Goal: Task Accomplishment & Management: Manage account settings

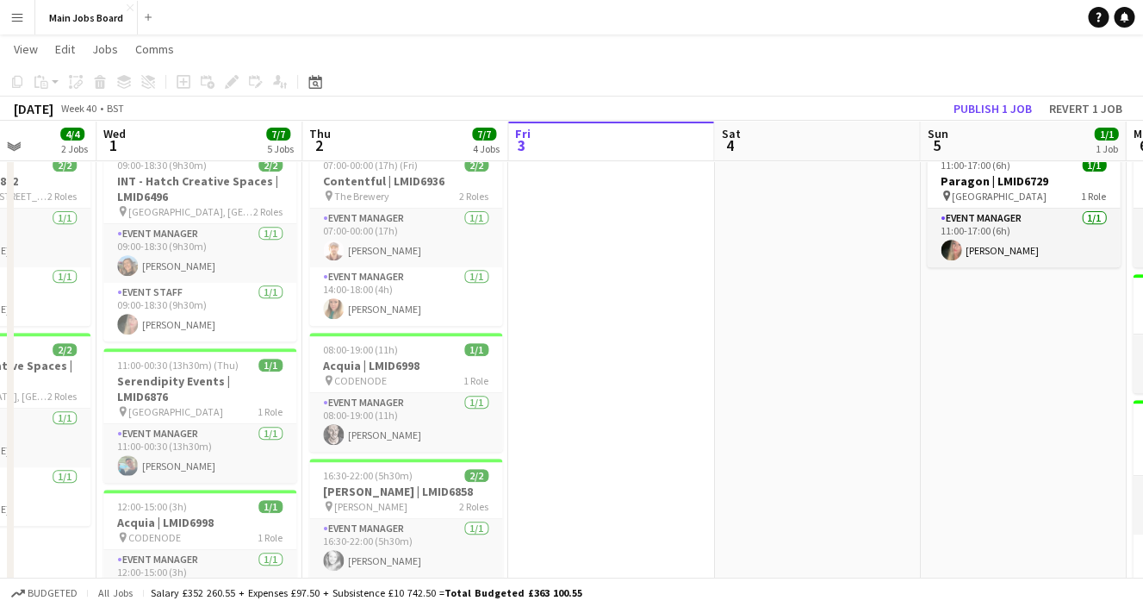
scroll to position [111, 0]
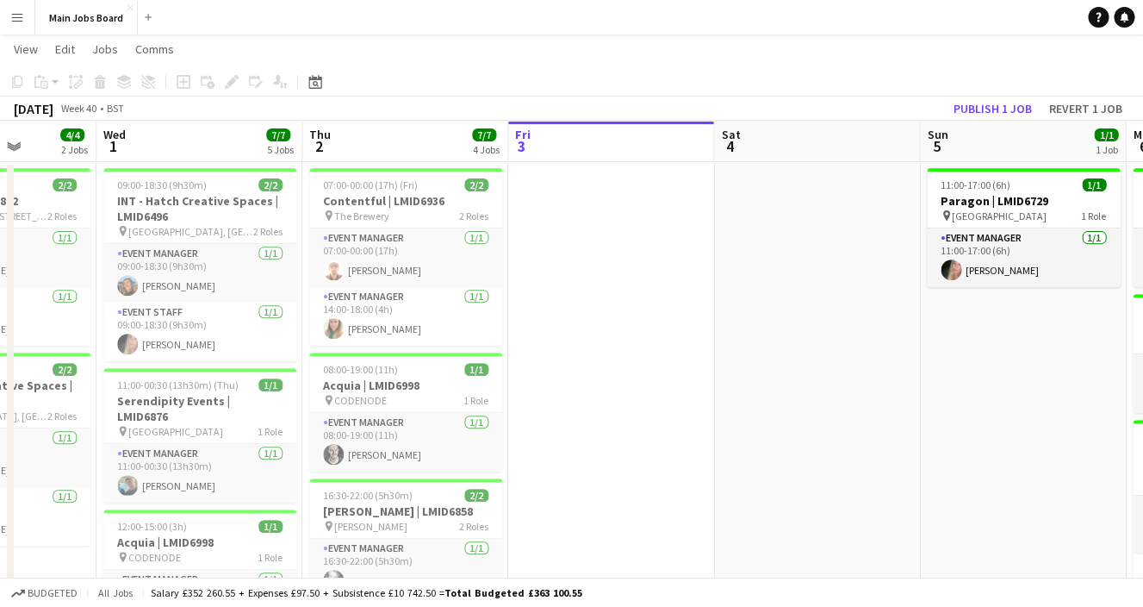
drag, startPoint x: 788, startPoint y: 429, endPoint x: 206, endPoint y: 442, distance: 582.5
click at [208, 442] on app-calendar-viewport "Sun 28 4/4 2 Jobs Mon 29 3/3 2 Jobs Tue 30 4/4 2 Jobs Wed 1 7/7 5 Jobs Thu 2 7/…" at bounding box center [571, 483] width 1143 height 1055
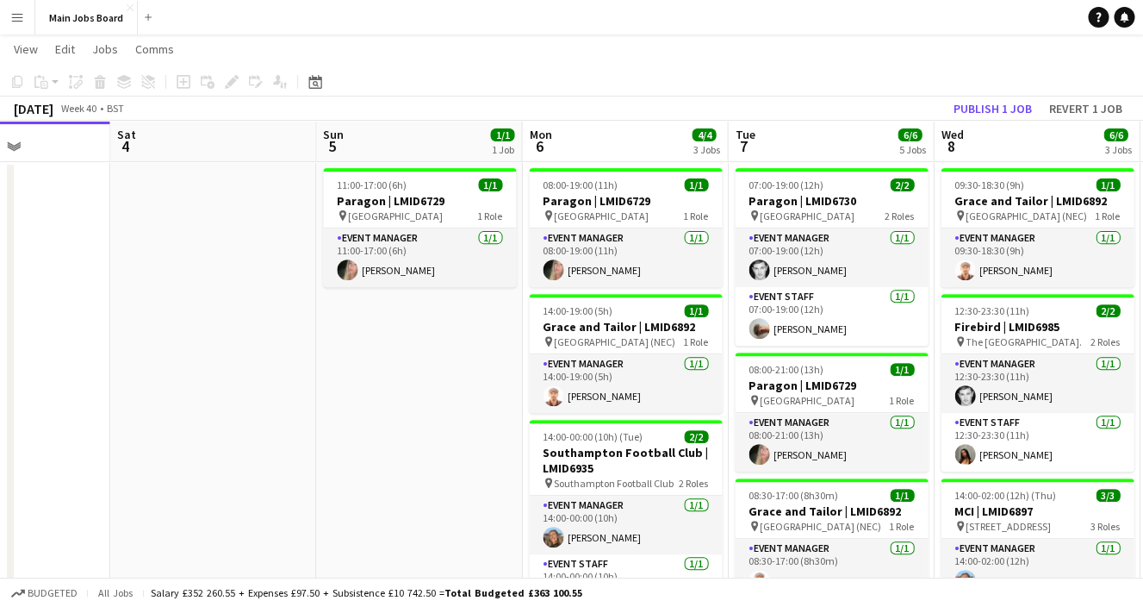
drag, startPoint x: 642, startPoint y: 403, endPoint x: 182, endPoint y: 422, distance: 460.4
click at [182, 422] on app-calendar-viewport "Tue 30 4/4 2 Jobs Wed 1 7/7 5 Jobs Thu 2 7/7 4 Jobs Fri 3 Sat 4 Sun 5 1/1 1 Job…" at bounding box center [571, 483] width 1143 height 1055
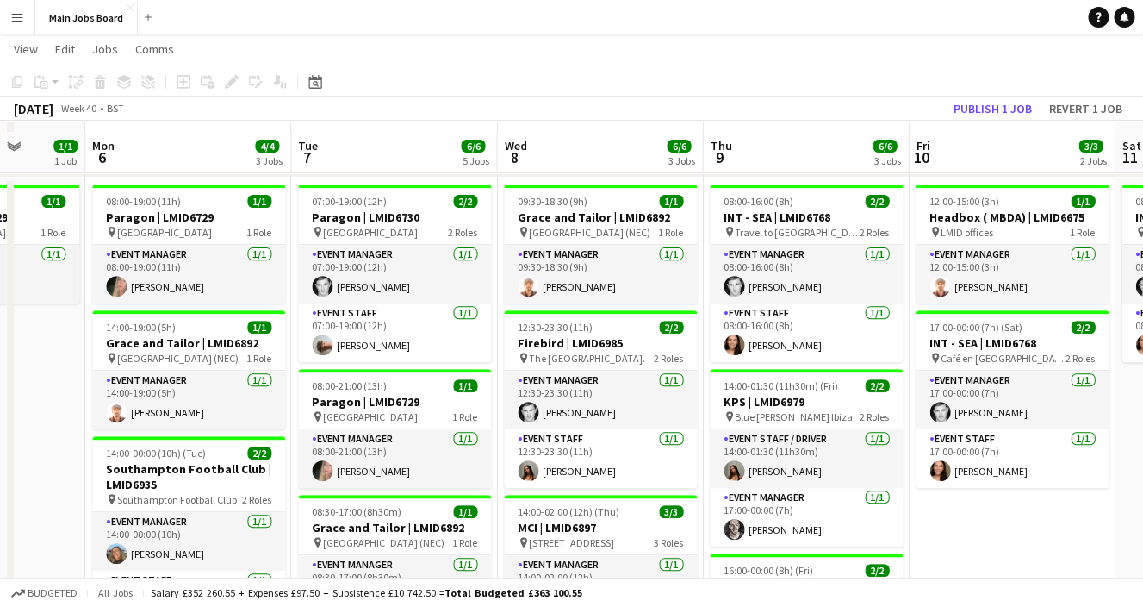
scroll to position [93, 0]
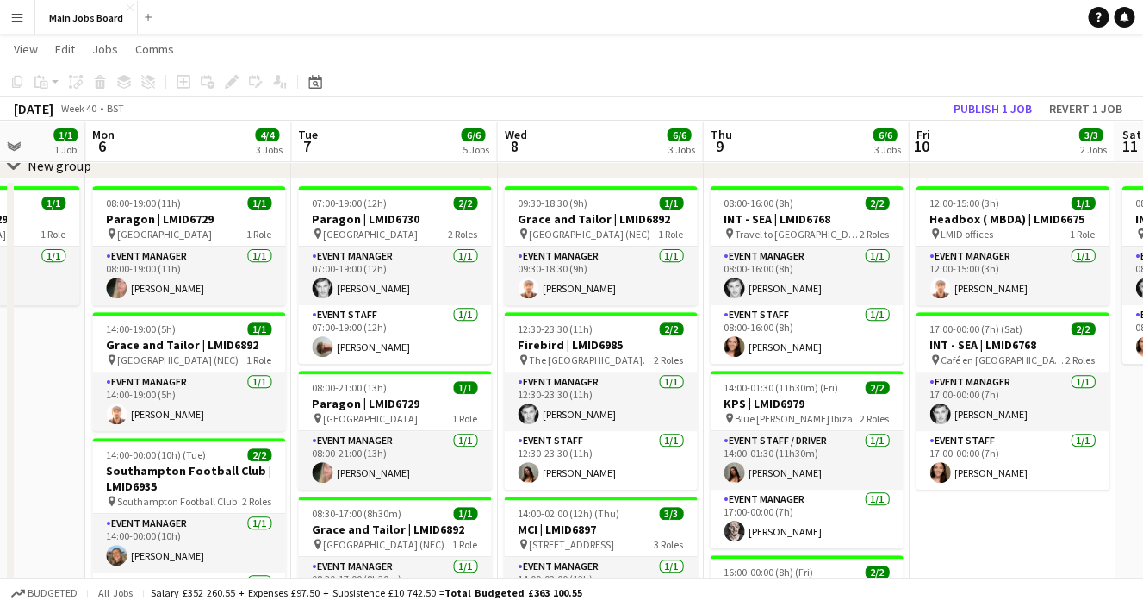
click at [18, 13] on app-icon "Menu" at bounding box center [17, 17] width 14 height 14
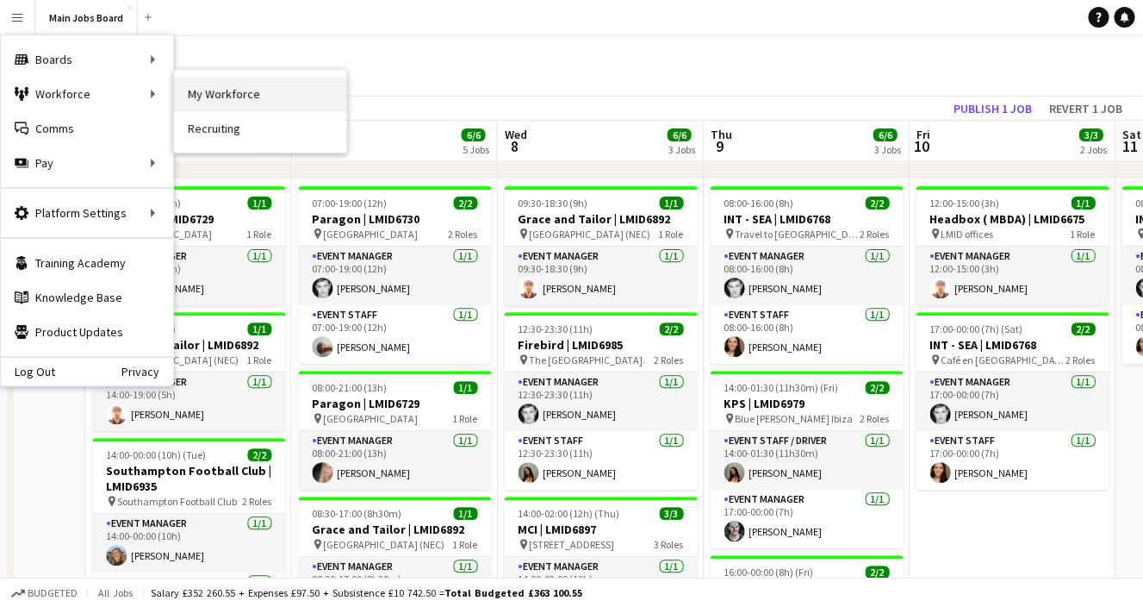
click at [196, 94] on link "My Workforce" at bounding box center [260, 94] width 172 height 34
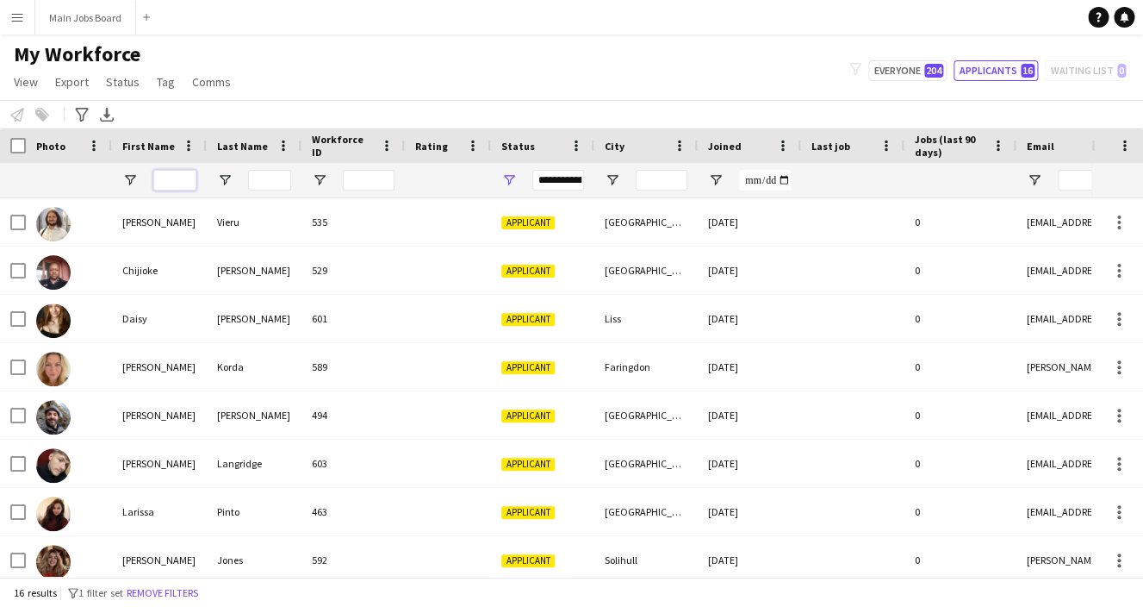
click at [182, 181] on input "First Name Filter Input" at bounding box center [174, 180] width 43 height 21
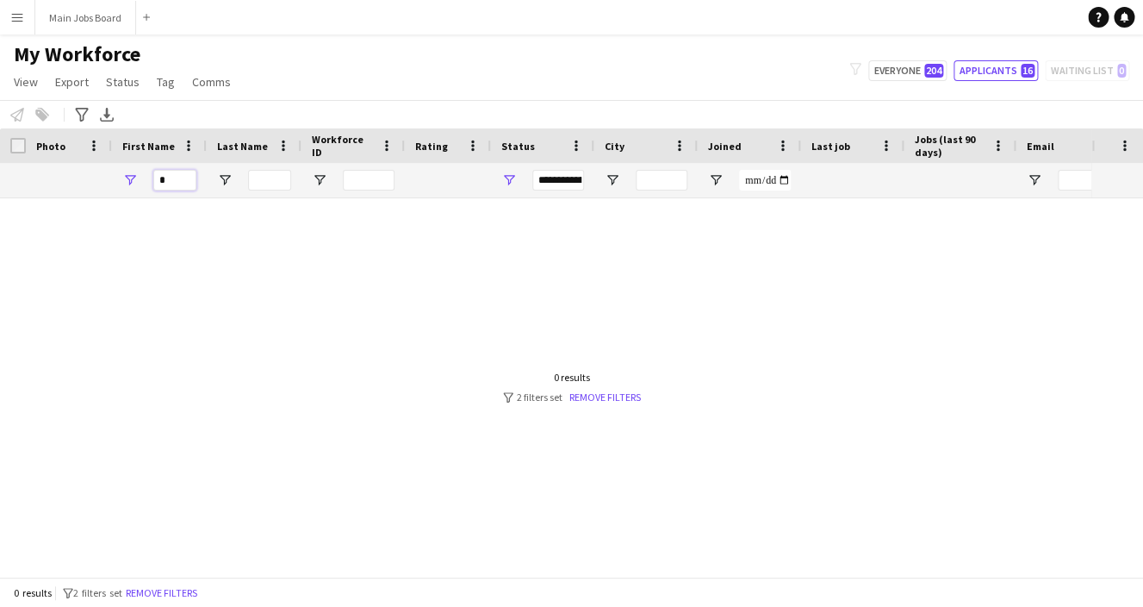
type input "*"
click at [919, 60] on div "My Workforce View Views Default view New view Update view Delete view Edit name…" at bounding box center [571, 70] width 1143 height 59
click at [902, 81] on button "Everyone 204" at bounding box center [907, 70] width 78 height 21
type input "**********"
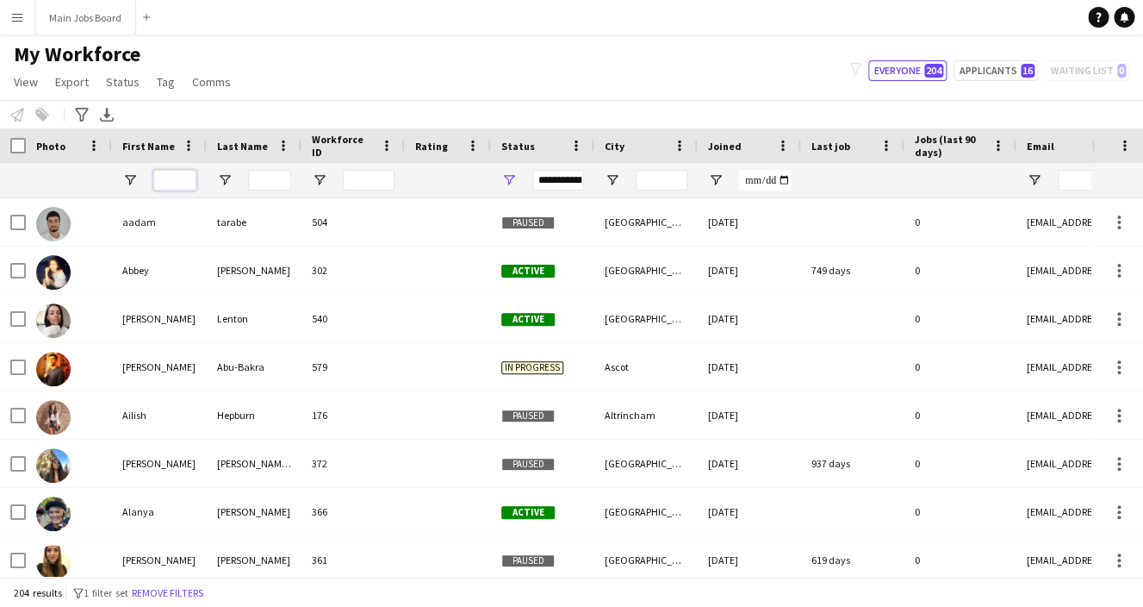
click at [171, 177] on input "First Name Filter Input" at bounding box center [174, 180] width 43 height 21
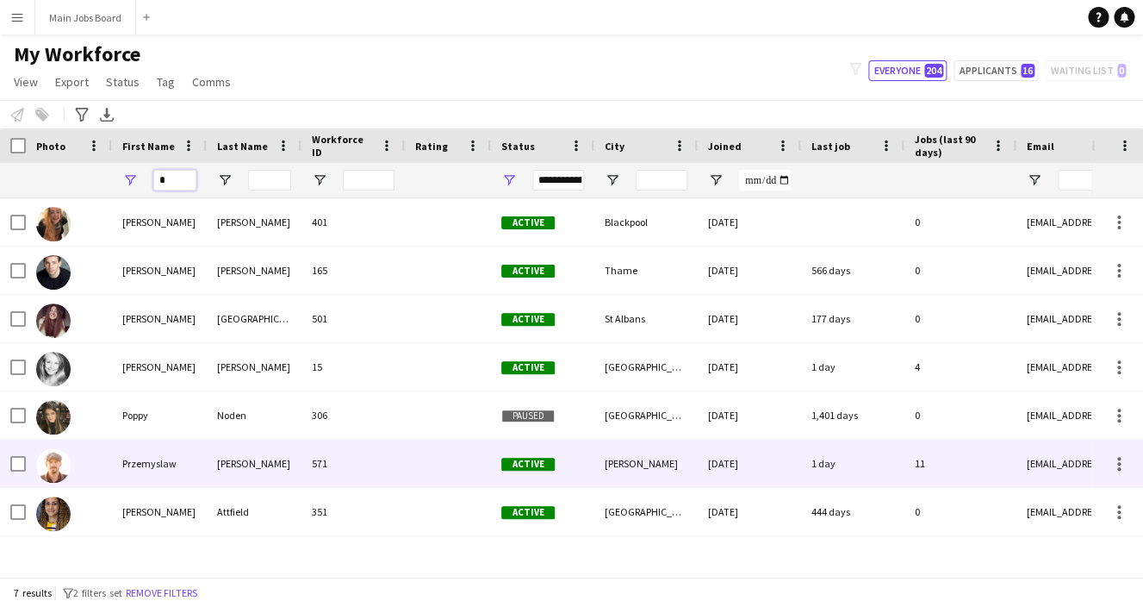
type input "*"
click at [159, 474] on div "Przemyslaw" at bounding box center [159, 462] width 95 height 47
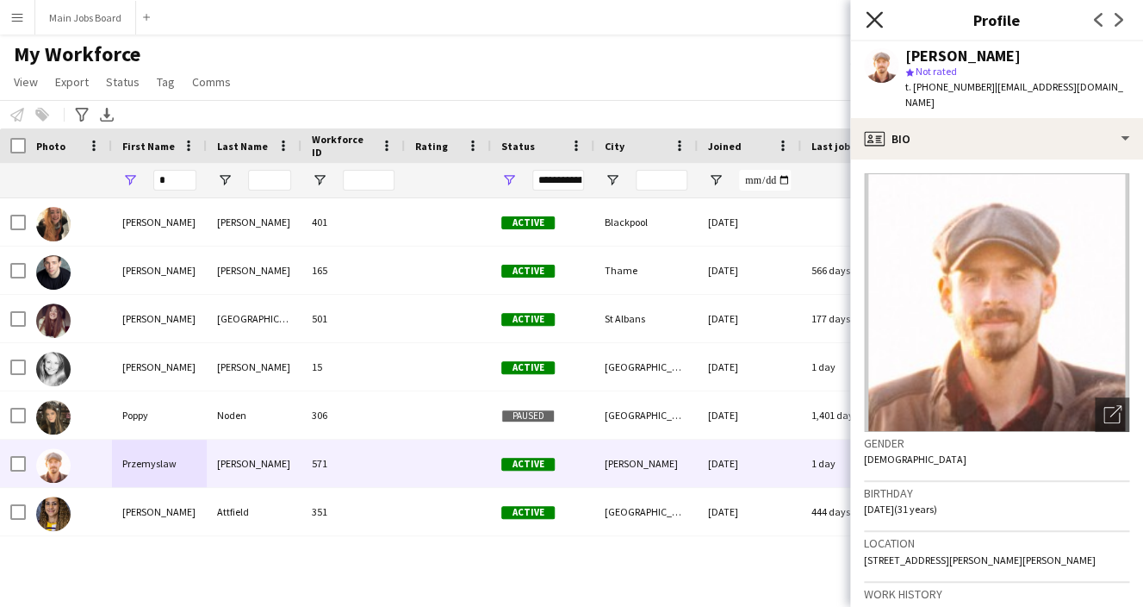
click at [876, 18] on icon at bounding box center [874, 19] width 16 height 16
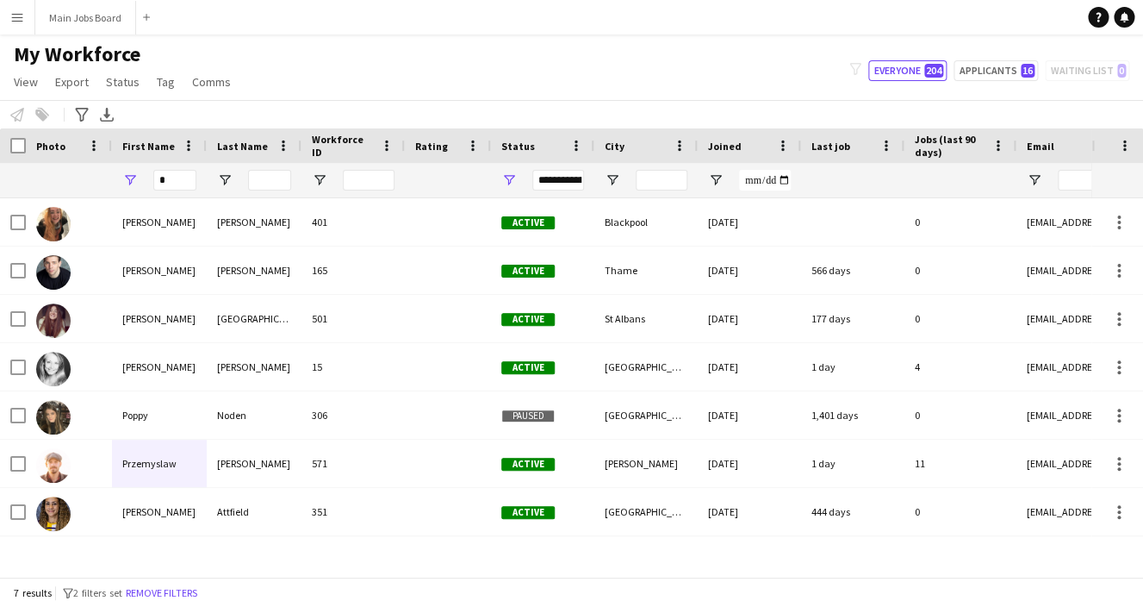
click at [15, 19] on app-icon "Menu" at bounding box center [17, 17] width 14 height 14
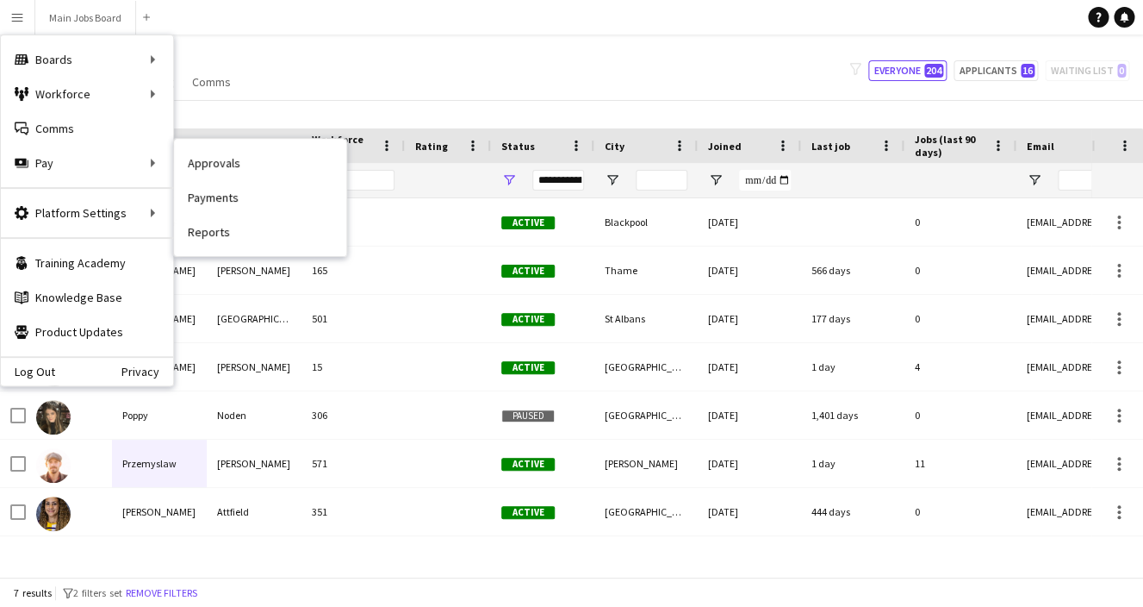
click at [208, 165] on link "Approvals" at bounding box center [260, 163] width 172 height 34
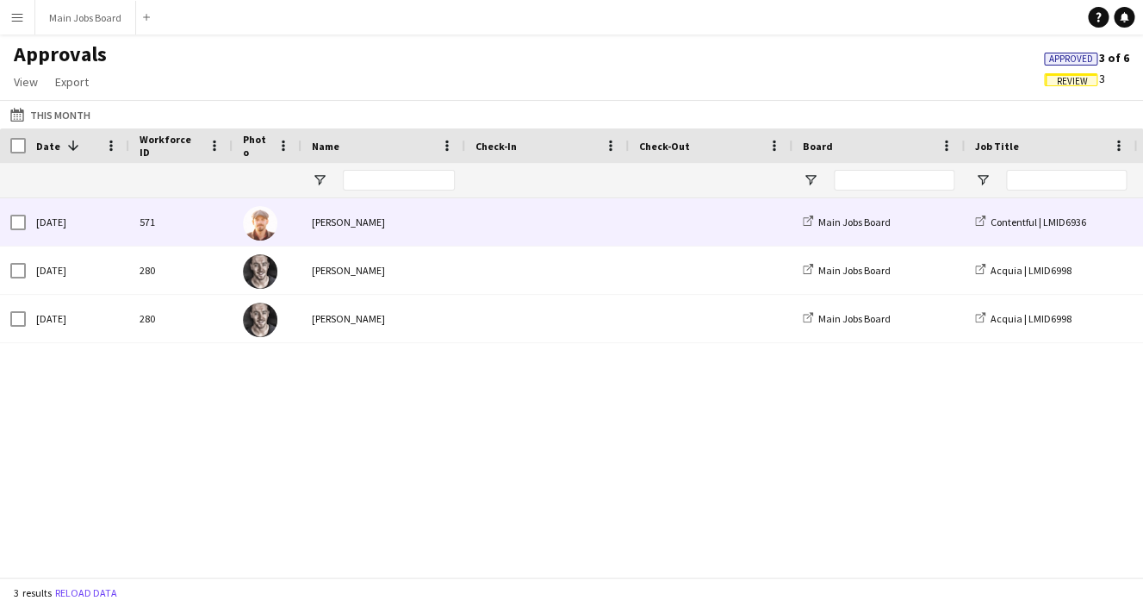
click at [177, 215] on div "571" at bounding box center [180, 221] width 103 height 47
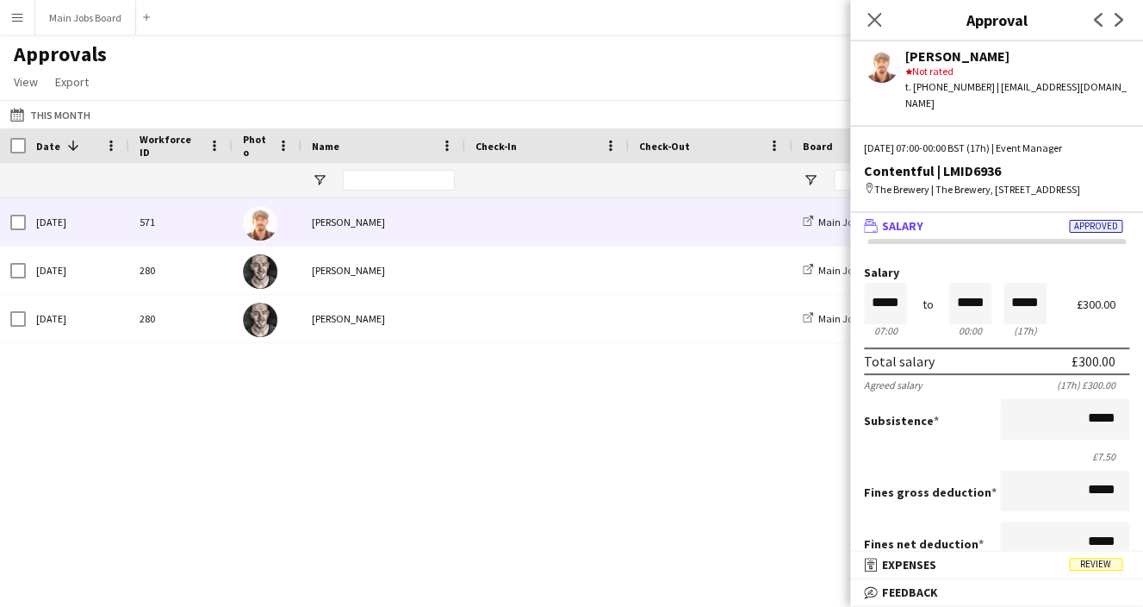
scroll to position [9, 0]
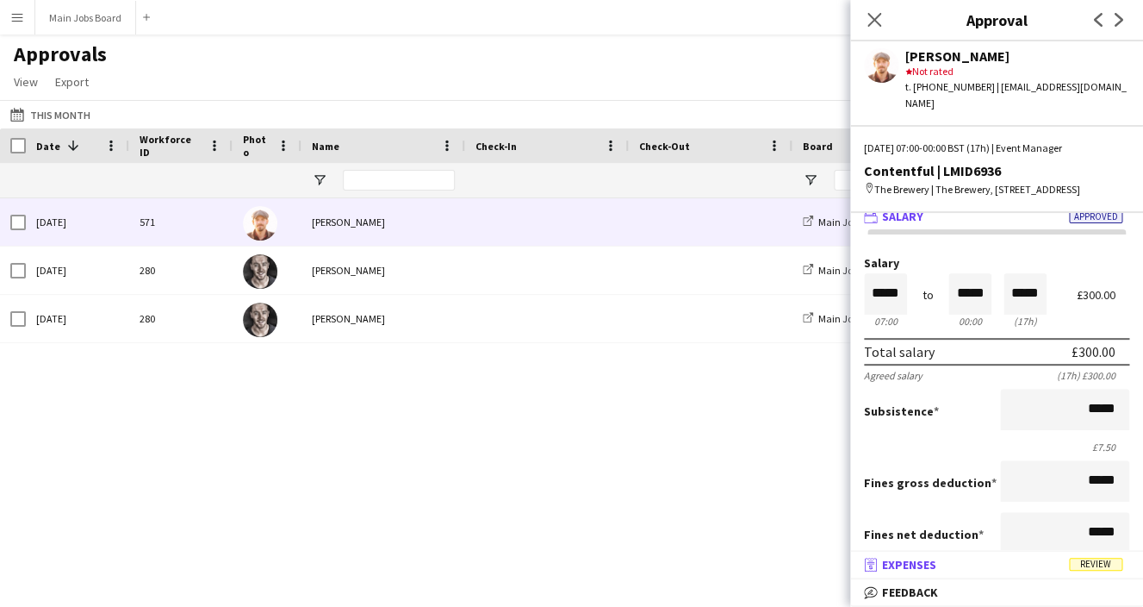
click at [1015, 572] on mat-expansion-panel-header "receipt Expenses Review" at bounding box center [996, 564] width 293 height 26
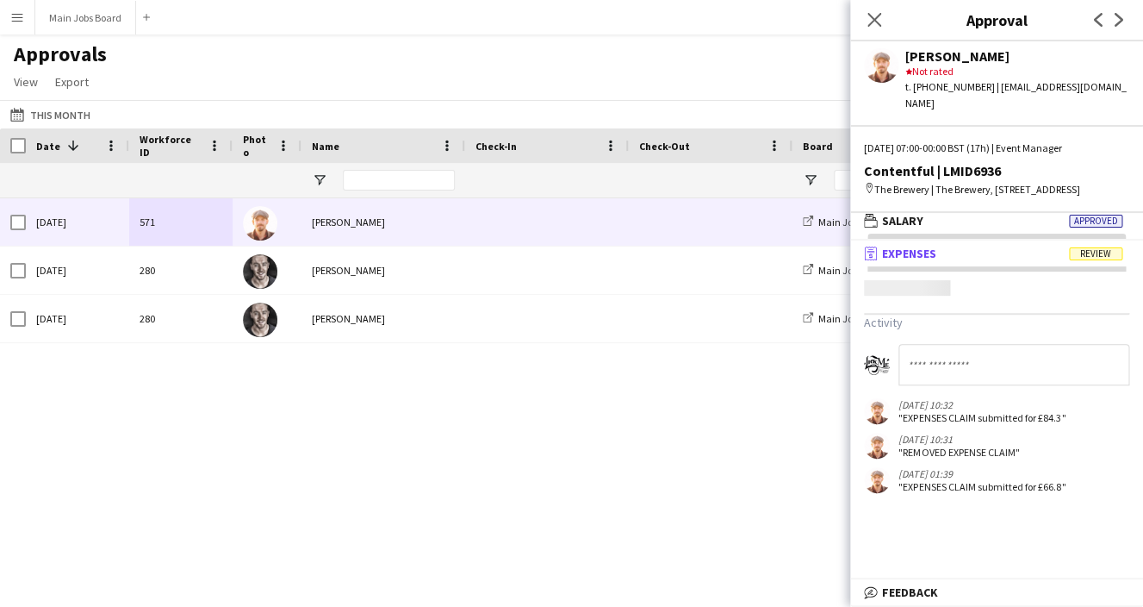
scroll to position [5, 0]
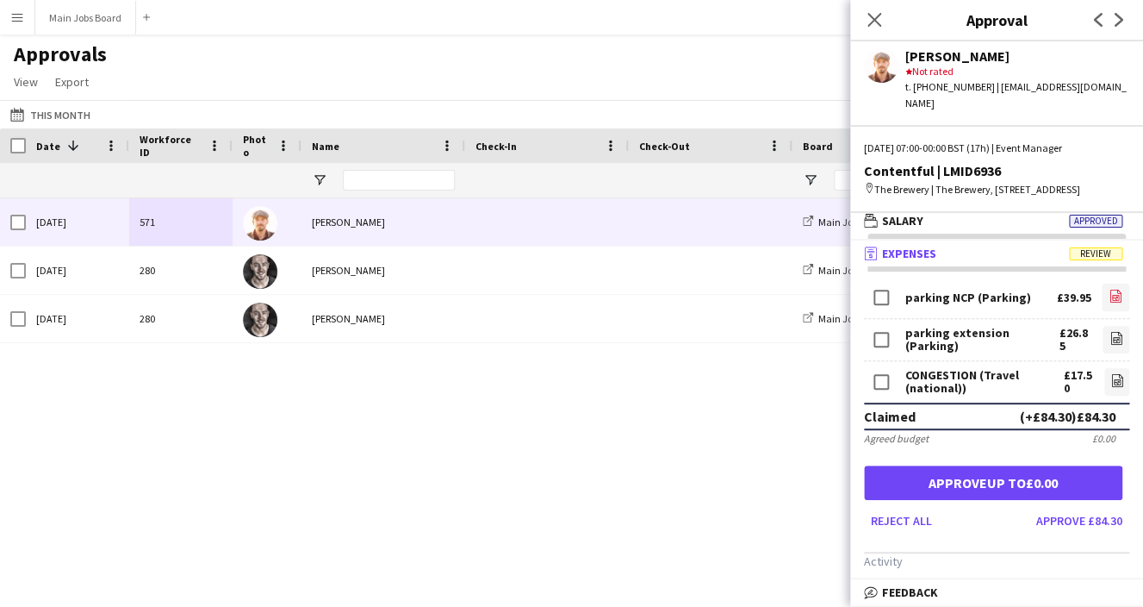
click at [1117, 296] on icon "file-image" at bounding box center [1116, 296] width 14 height 14
click at [1114, 339] on icon "file-image" at bounding box center [1117, 338] width 14 height 14
click at [1114, 379] on icon "file-image" at bounding box center [1118, 380] width 14 height 14
click at [1066, 520] on button "Approve £84.30" at bounding box center [1080, 521] width 100 height 28
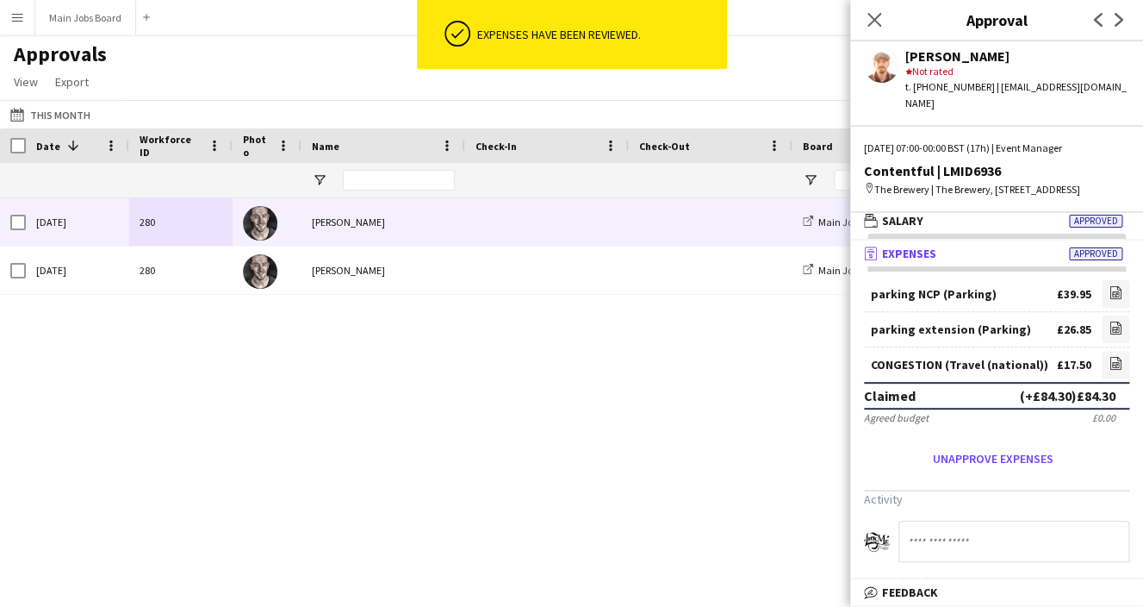
click at [584, 220] on span at bounding box center [547, 221] width 143 height 47
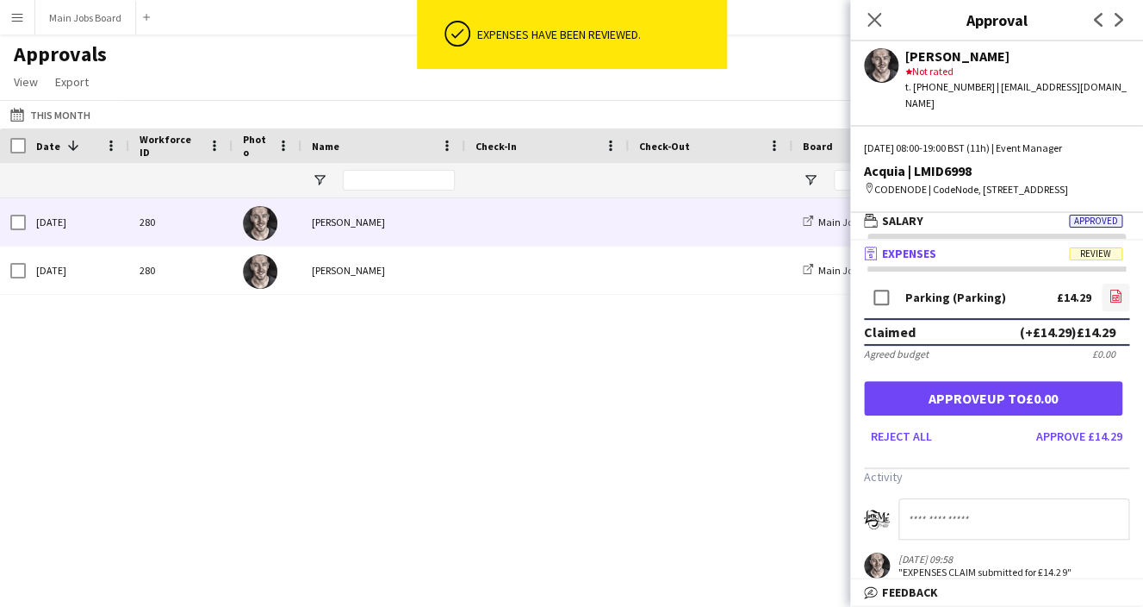
click at [1113, 300] on icon "file-image" at bounding box center [1116, 296] width 14 height 14
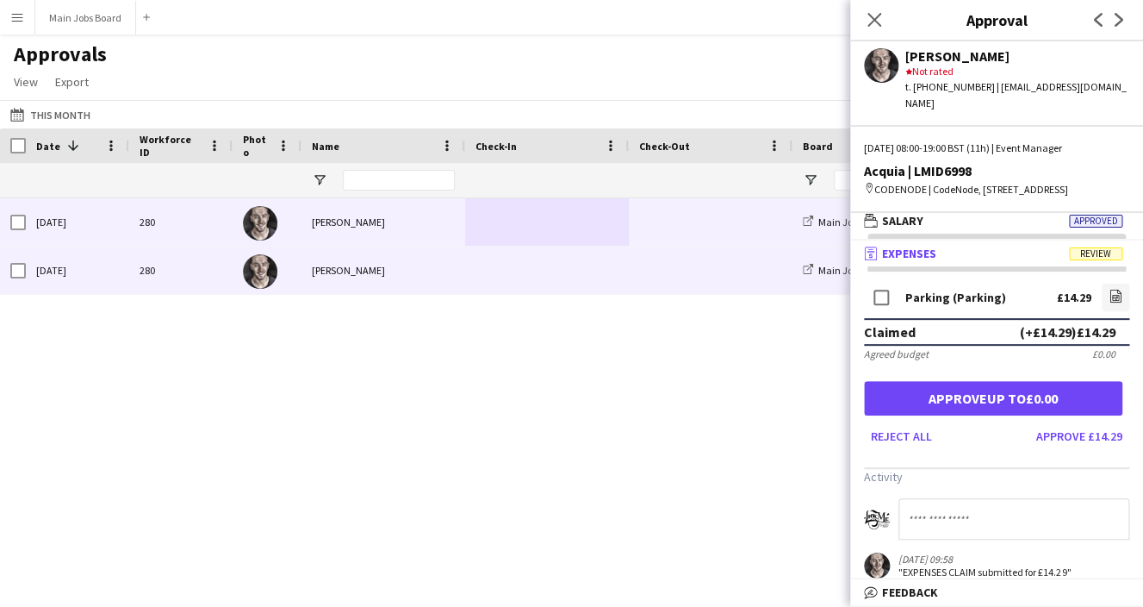
click at [482, 280] on span at bounding box center [547, 269] width 143 height 47
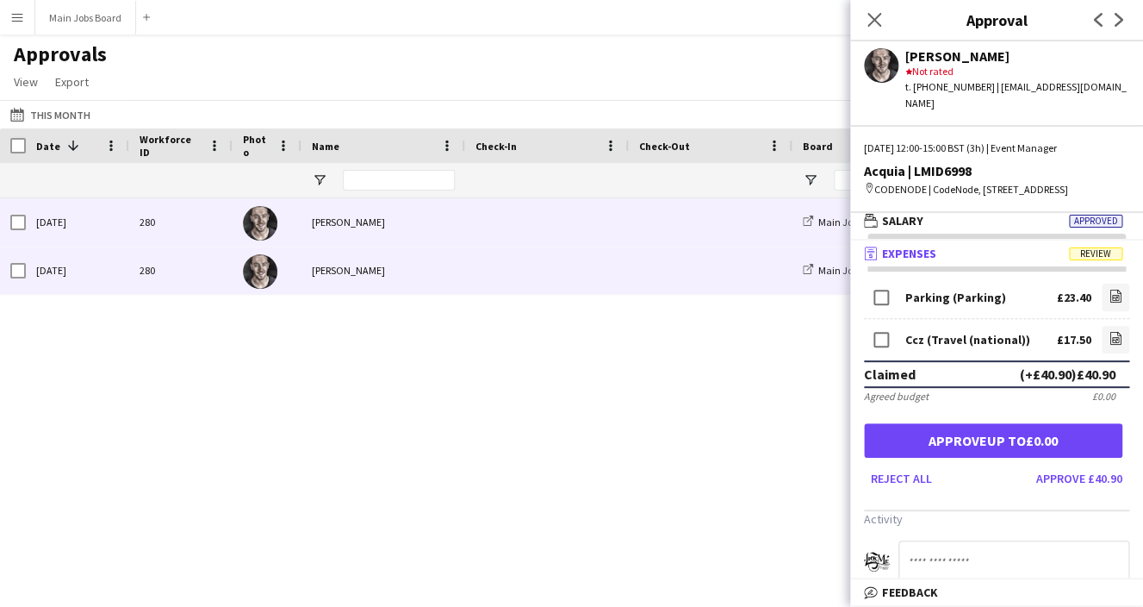
click at [508, 230] on span at bounding box center [547, 221] width 143 height 47
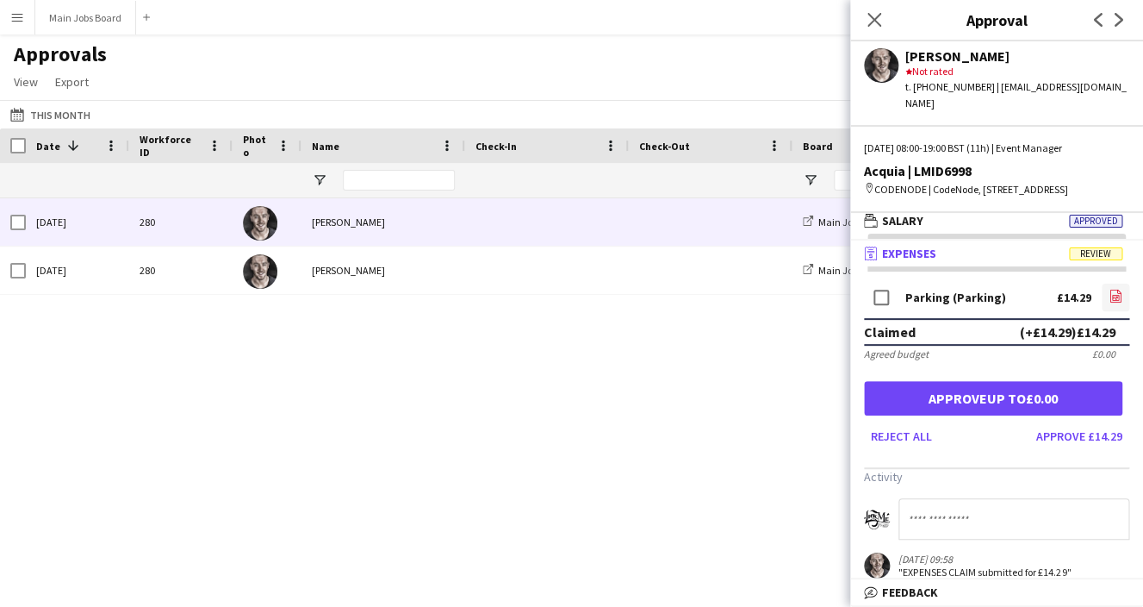
click at [1121, 295] on icon at bounding box center [1116, 295] width 11 height 13
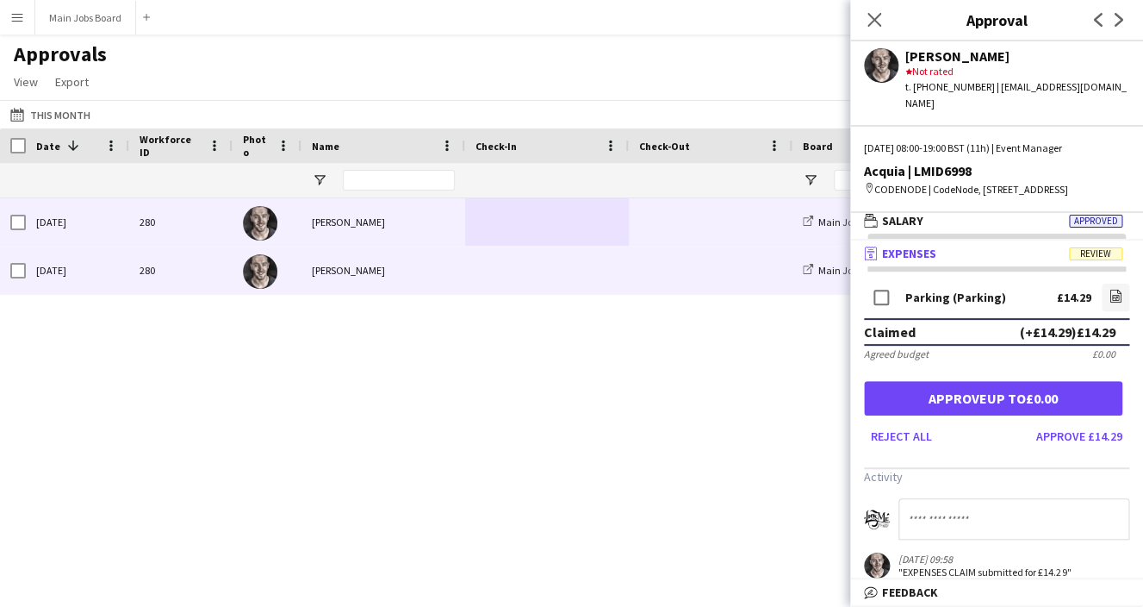
click at [330, 271] on div "[PERSON_NAME]" at bounding box center [384, 269] width 164 height 47
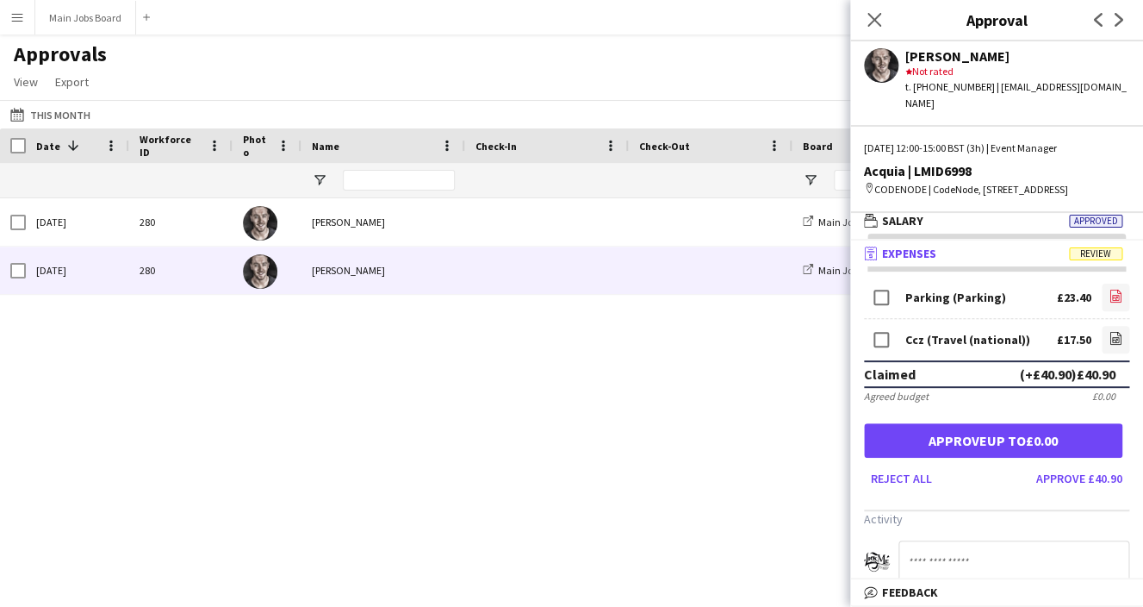
click at [1119, 293] on icon "file-image" at bounding box center [1116, 296] width 14 height 14
click at [1113, 343] on icon "file-image" at bounding box center [1116, 338] width 14 height 14
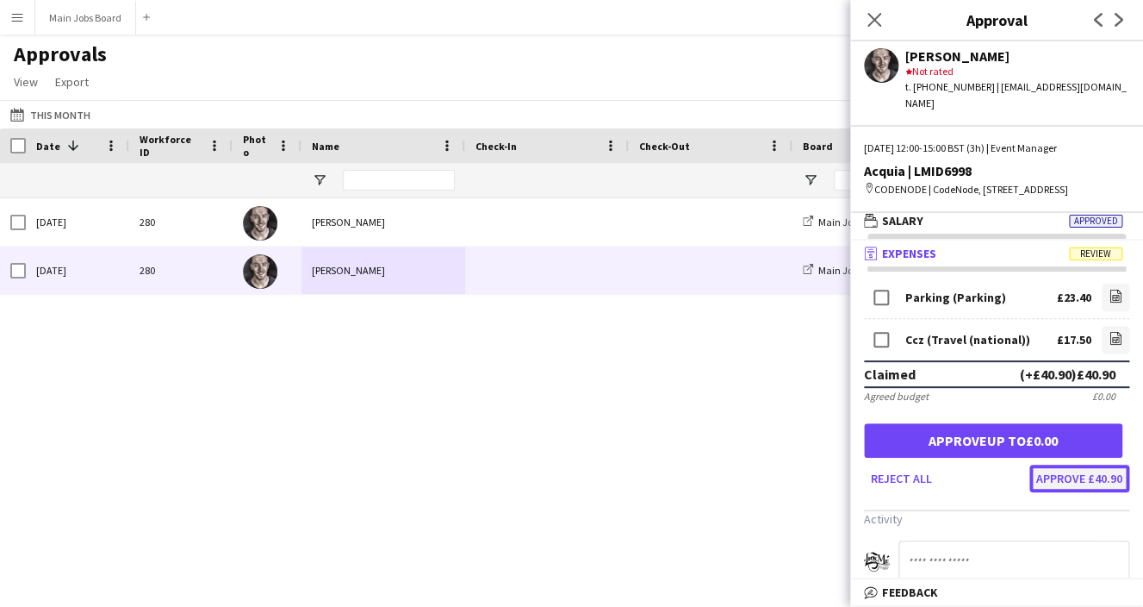
click at [1078, 484] on button "Approve £40.90" at bounding box center [1080, 478] width 100 height 28
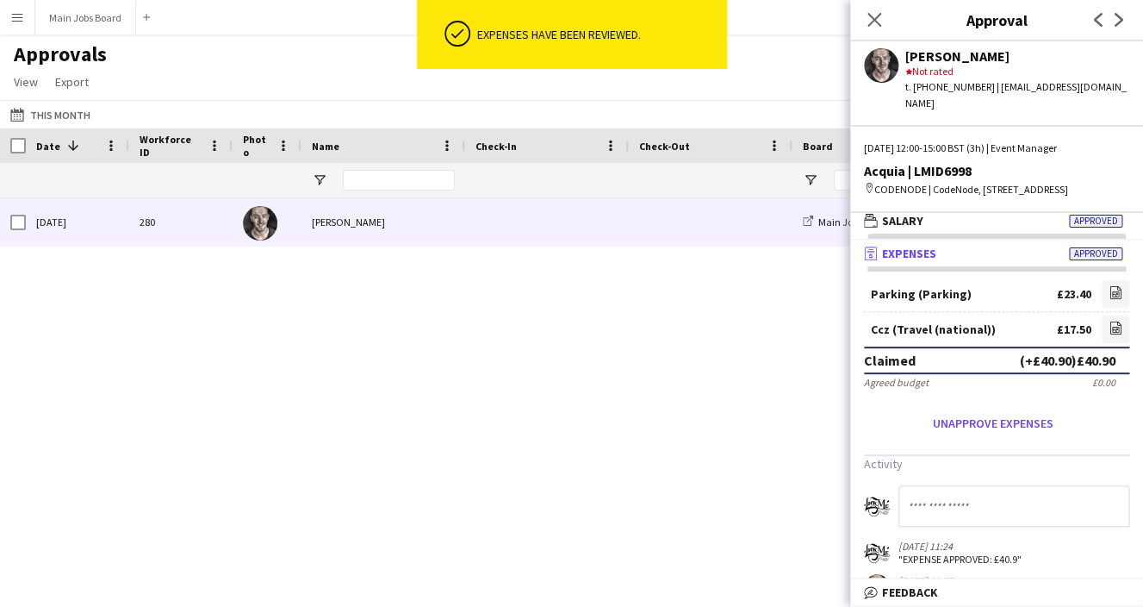
click at [649, 231] on span at bounding box center [710, 221] width 143 height 47
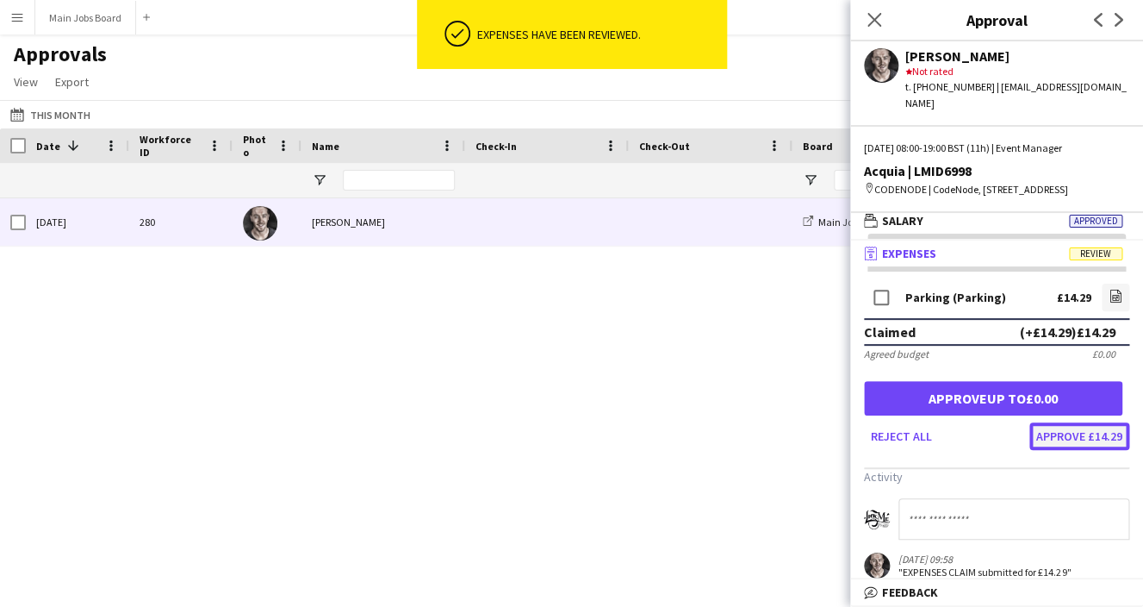
click at [1086, 440] on button "Approve £14.29" at bounding box center [1080, 436] width 100 height 28
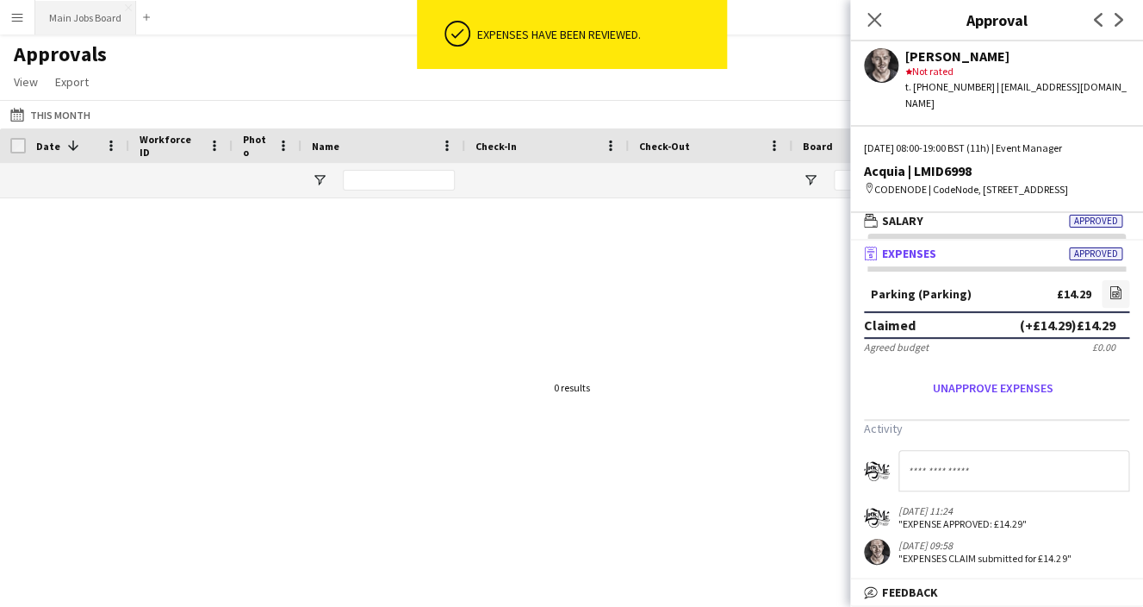
click at [101, 16] on button "Main Jobs Board Close" at bounding box center [85, 18] width 101 height 34
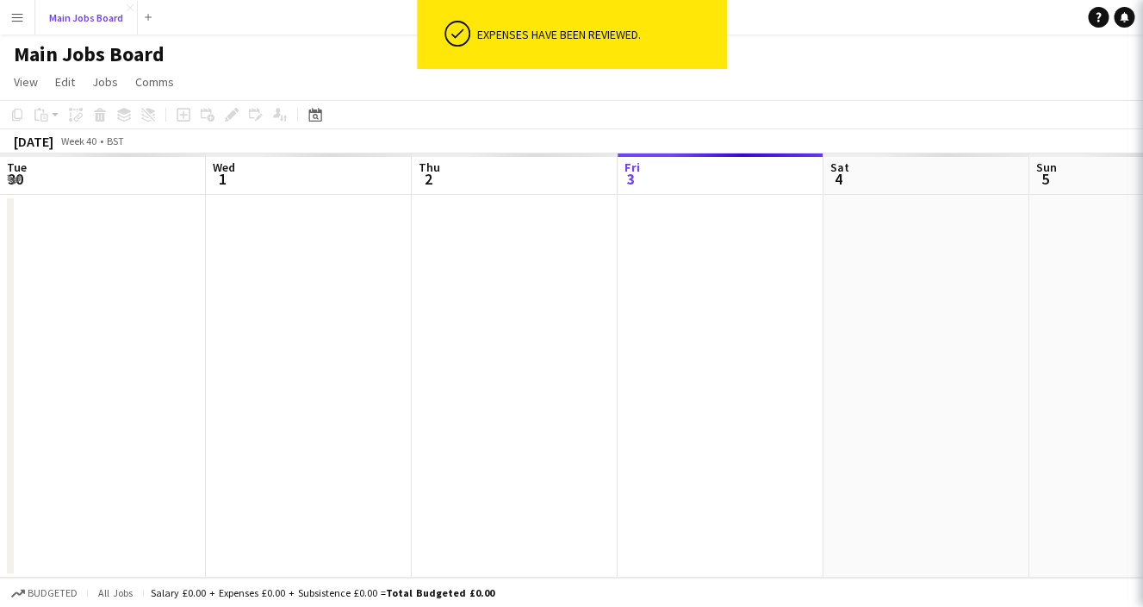
scroll to position [0, 412]
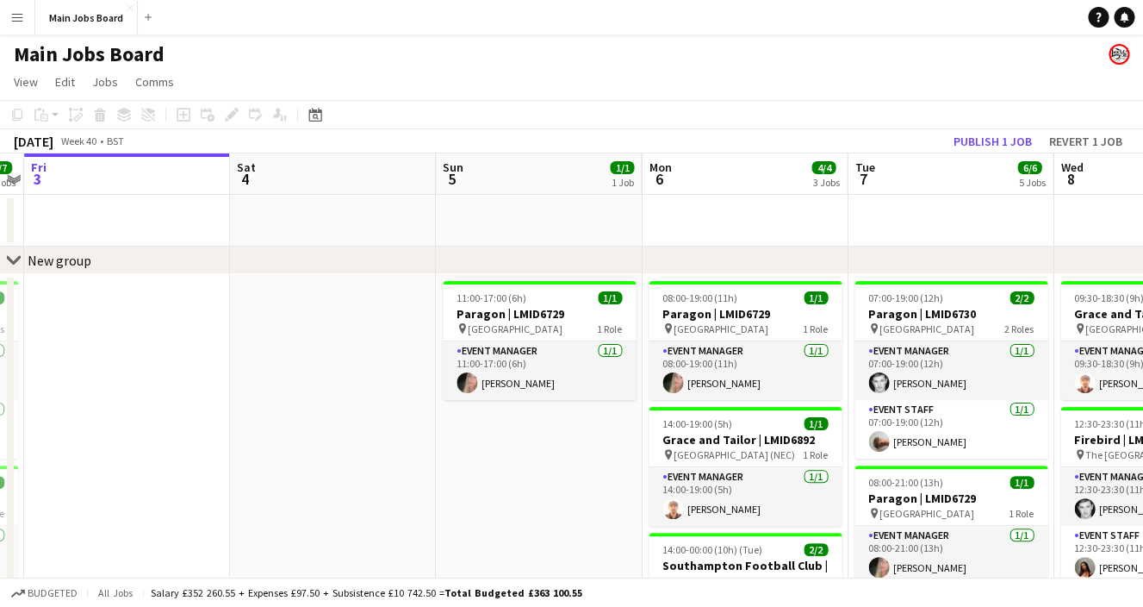
drag, startPoint x: 688, startPoint y: 426, endPoint x: 497, endPoint y: 440, distance: 191.8
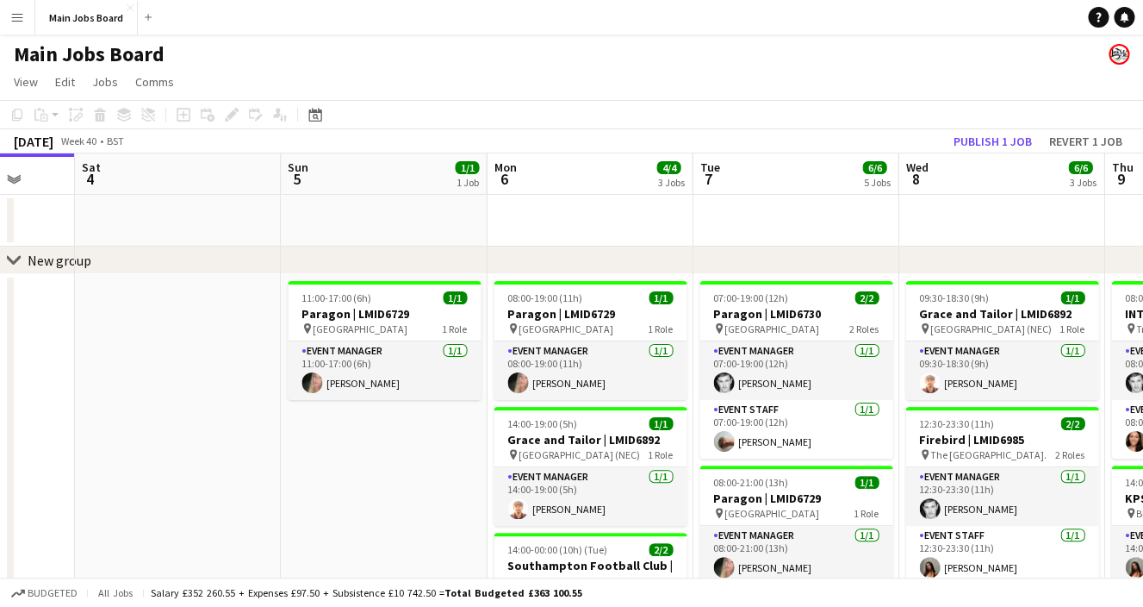
drag, startPoint x: 600, startPoint y: 463, endPoint x: 368, endPoint y: 463, distance: 231.8
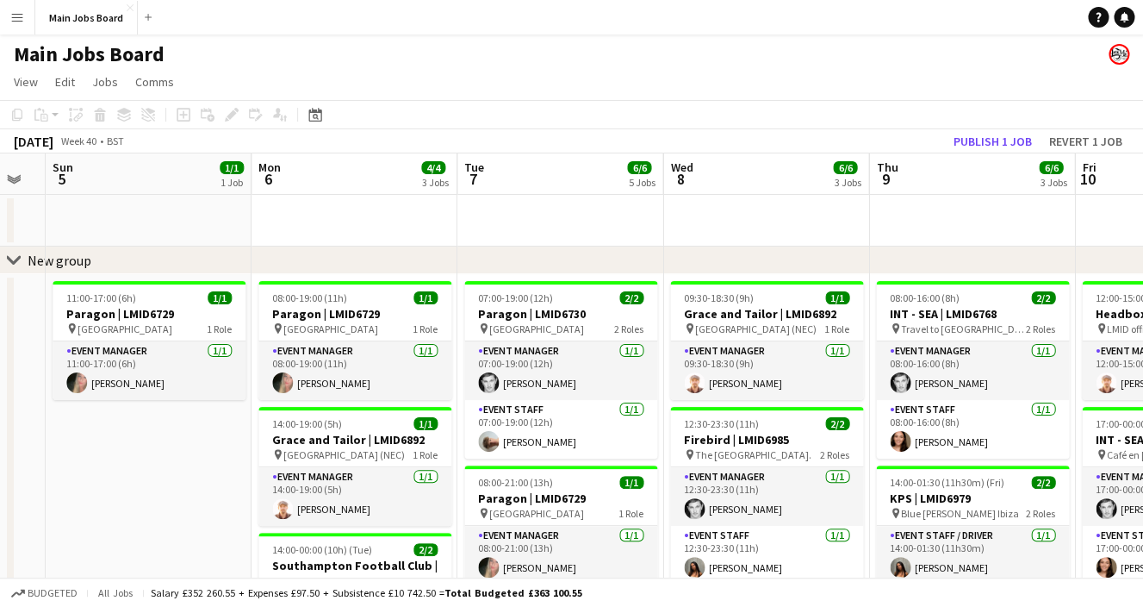
drag, startPoint x: 672, startPoint y: 439, endPoint x: 488, endPoint y: 439, distance: 183.5
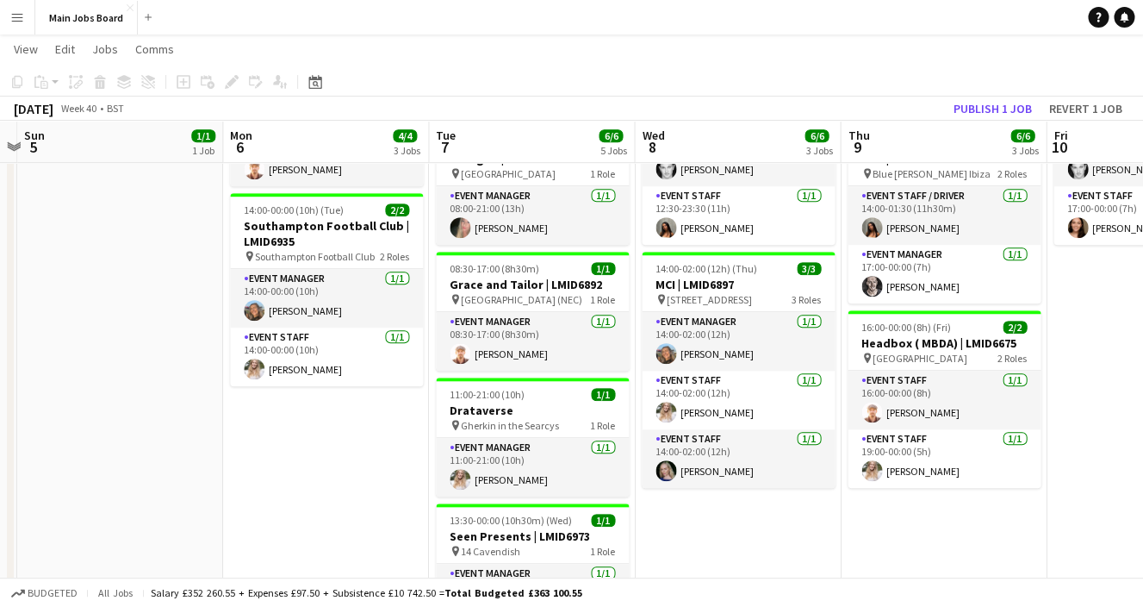
scroll to position [339, 0]
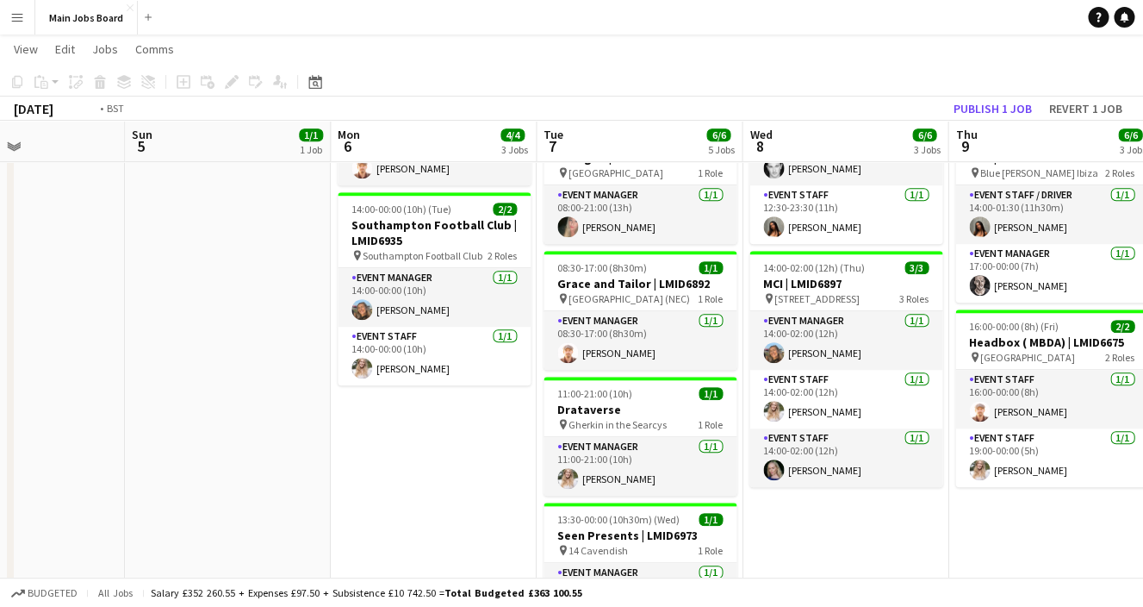
drag, startPoint x: 881, startPoint y: 374, endPoint x: 543, endPoint y: 409, distance: 340.4
click at [544, 409] on app-calendar-viewport "Thu 2 7/7 4 Jobs Fri 3 Sat 4 Sun 5 1/1 1 Job Mon 6 4/4 3 Jobs Tue 7 6/6 5 Jobs …" at bounding box center [571, 256] width 1143 height 1055
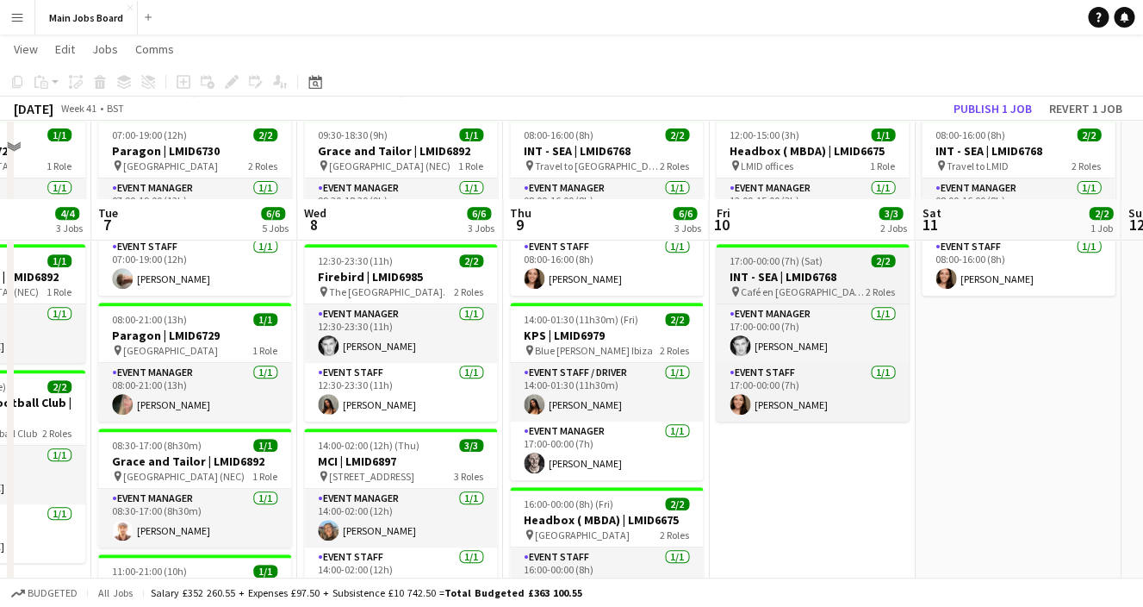
scroll to position [128, 0]
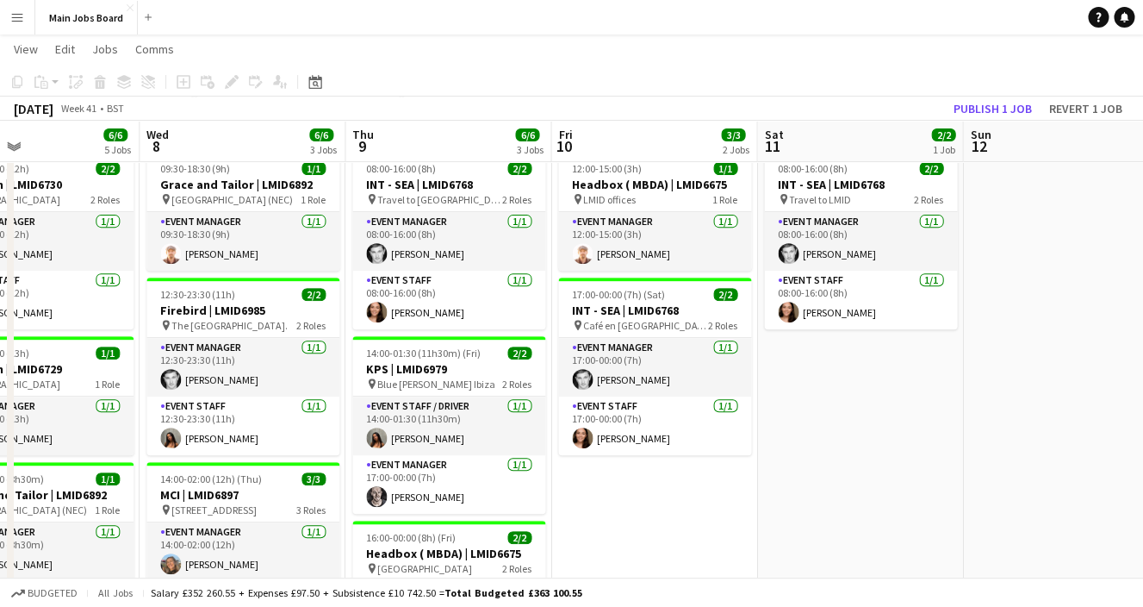
drag, startPoint x: 1036, startPoint y: 358, endPoint x: 663, endPoint y: 410, distance: 375.8
click at [663, 410] on app-calendar-viewport "Sat 4 Sun 5 1/1 1 Job Mon 6 4/4 3 Jobs Tue 7 6/6 5 Jobs Wed 8 6/6 3 Jobs Thu 9 …" at bounding box center [571, 467] width 1143 height 1055
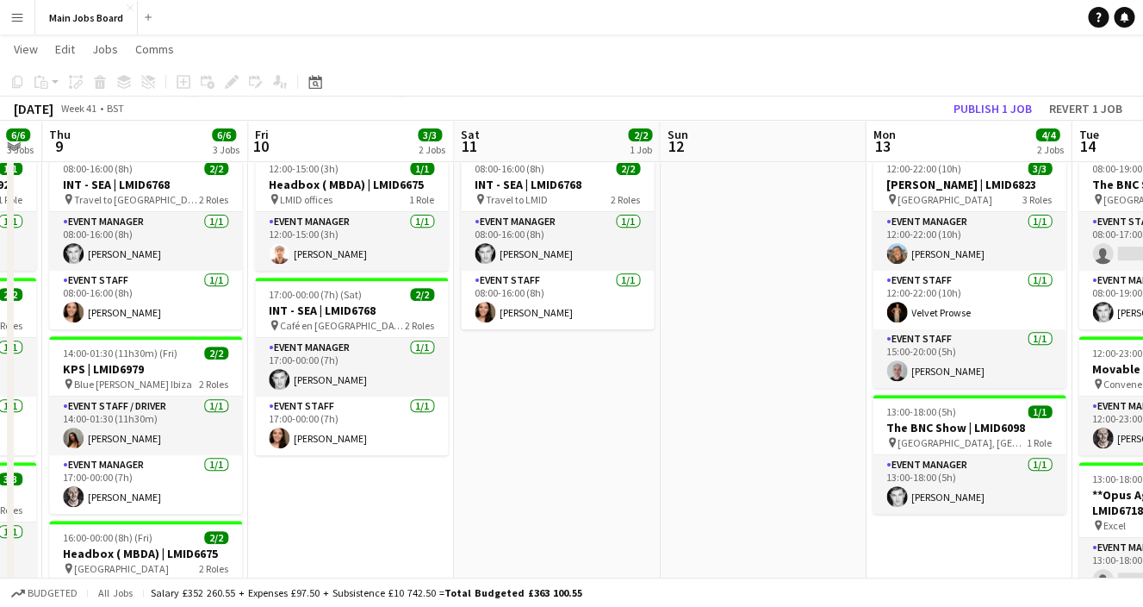
drag, startPoint x: 868, startPoint y: 417, endPoint x: 515, endPoint y: 420, distance: 353.2
click at [518, 420] on app-calendar-viewport "Mon 6 4/4 3 Jobs Tue 7 6/6 5 Jobs Wed 8 6/6 3 Jobs Thu 9 6/6 3 Jobs Fri 10 3/3 …" at bounding box center [571, 467] width 1143 height 1055
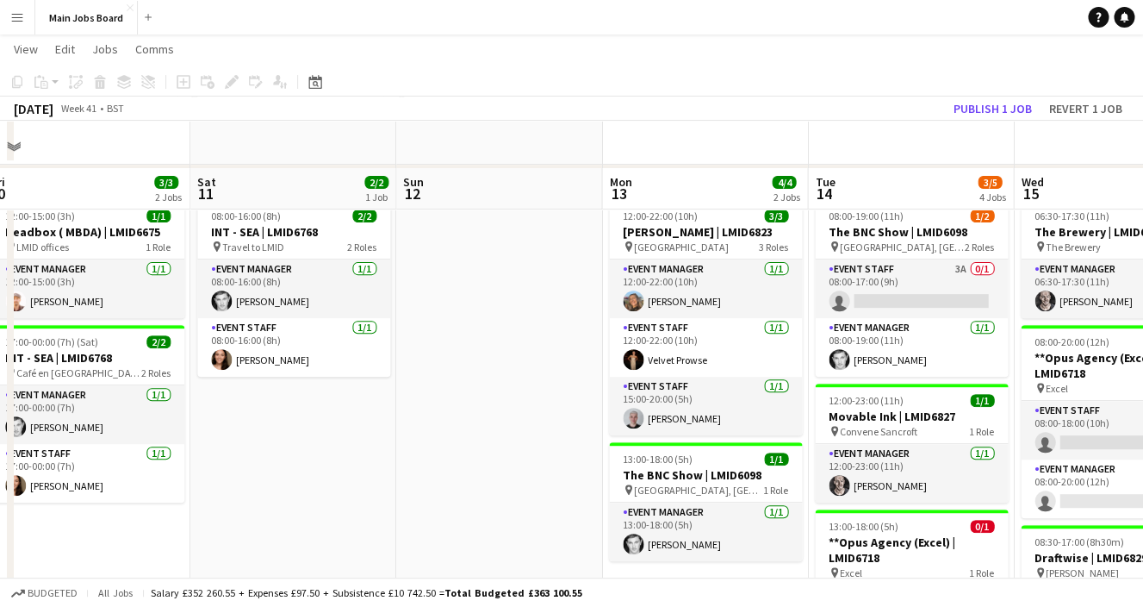
scroll to position [68, 0]
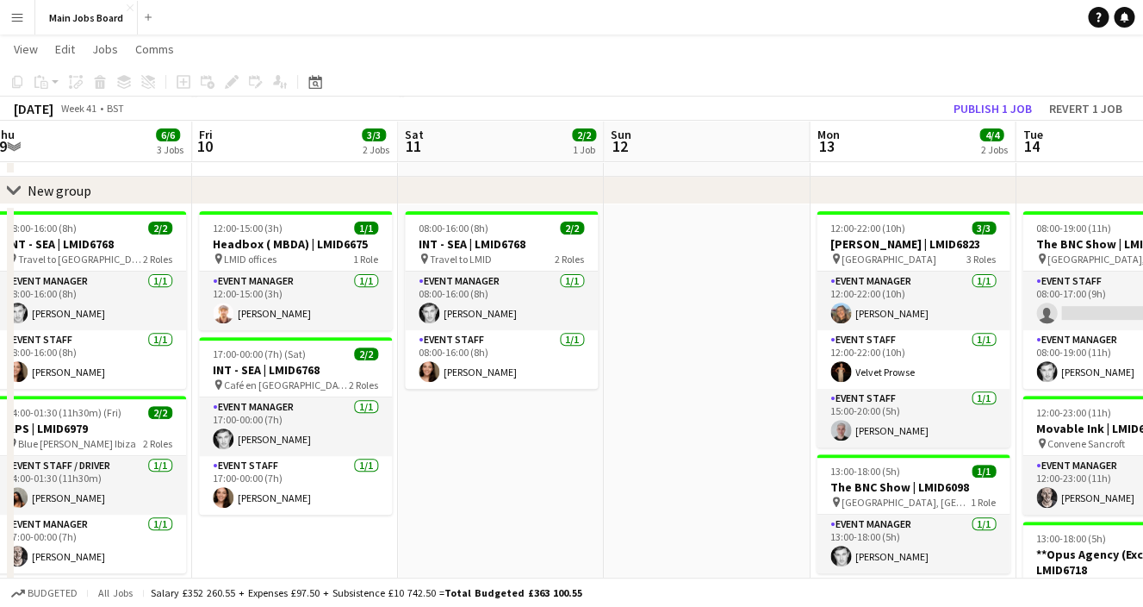
drag, startPoint x: 700, startPoint y: 317, endPoint x: 381, endPoint y: 317, distance: 319.6
click at [389, 317] on app-calendar-viewport "Tue 7 6/6 5 Jobs Wed 8 6/6 3 Jobs Thu 9 6/6 3 Jobs Fri 10 3/3 2 Jobs Sat 11 2/2…" at bounding box center [571, 526] width 1143 height 1055
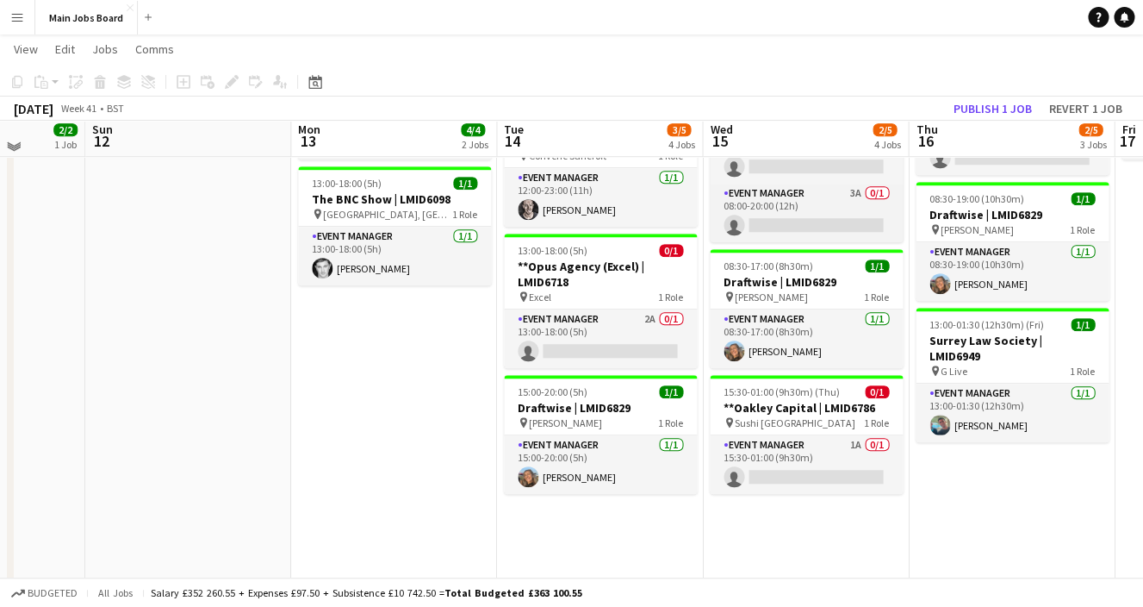
scroll to position [361, 0]
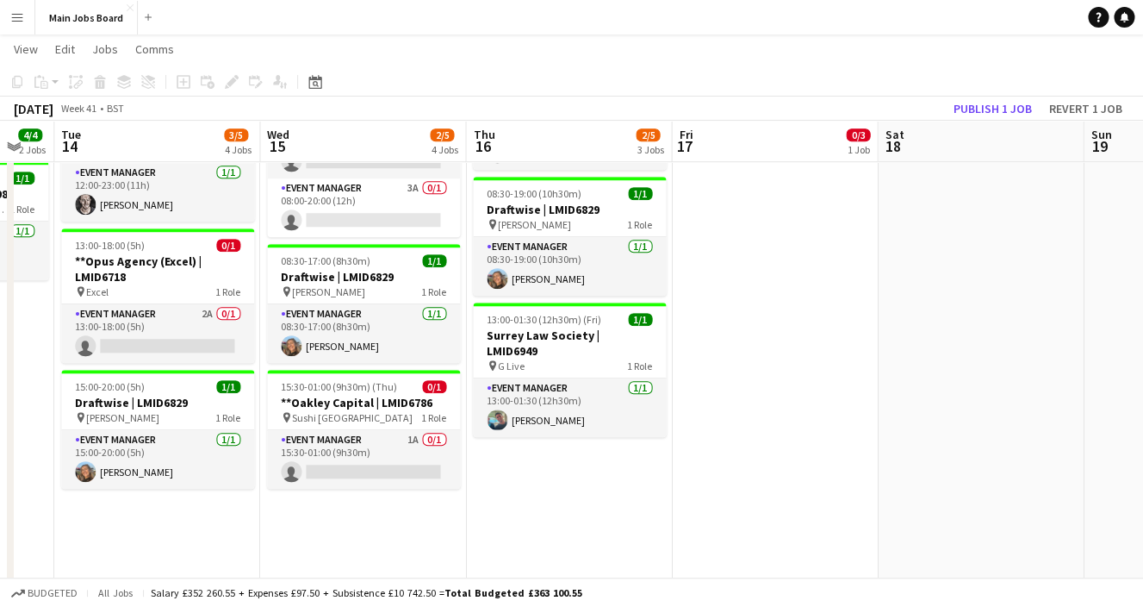
drag, startPoint x: 968, startPoint y: 437, endPoint x: 713, endPoint y: 488, distance: 259.2
click at [713, 488] on app-calendar-viewport "Fri 10 3/3 2 Jobs Sat 11 2/2 1 Job Sun 12 Mon 13 4/4 2 Jobs Tue 14 3/5 4 Jobs W…" at bounding box center [571, 233] width 1143 height 1055
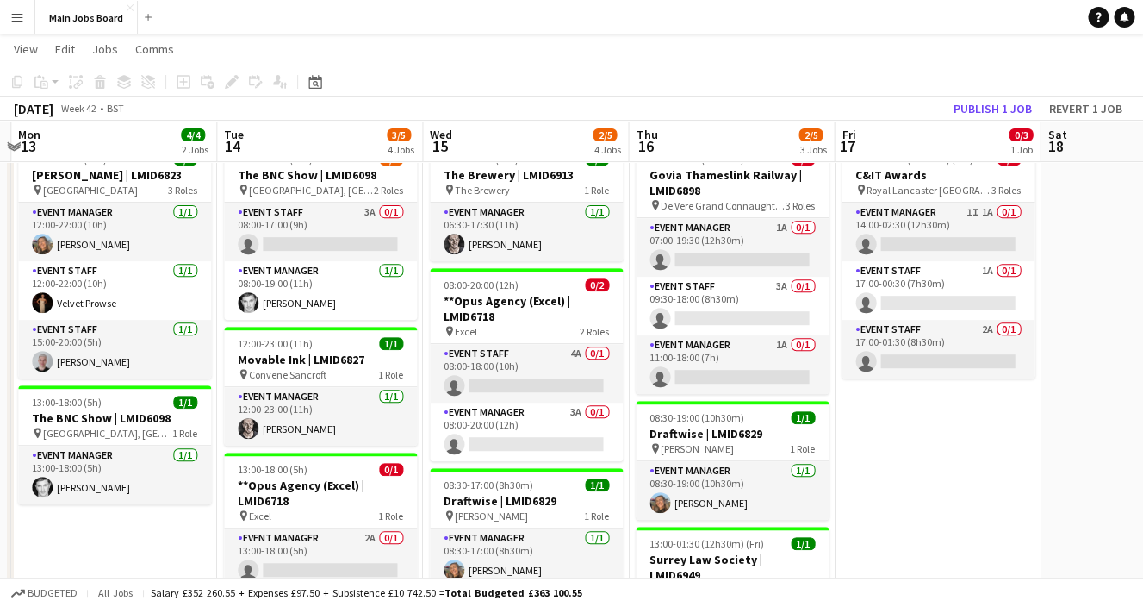
scroll to position [0, 637]
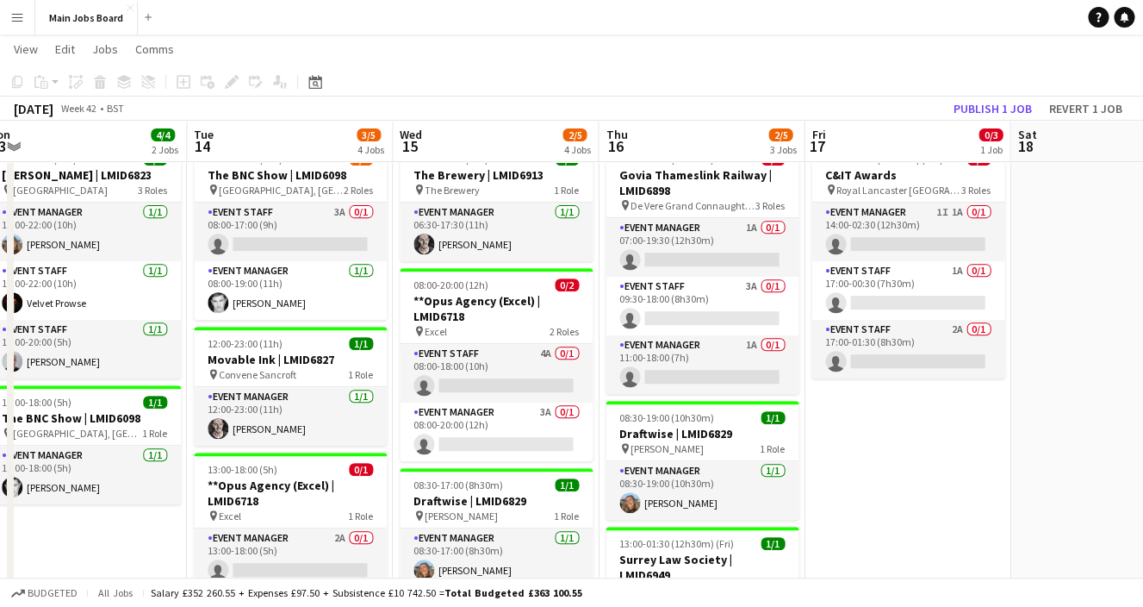
drag, startPoint x: 999, startPoint y: 463, endPoint x: 943, endPoint y: 472, distance: 56.8
click at [943, 472] on app-calendar-viewport "Fri 10 3/3 2 Jobs Sat 11 2/2 1 Job Sun 12 Mon 13 4/4 2 Jobs Tue 14 3/5 4 Jobs W…" at bounding box center [571, 457] width 1143 height 1055
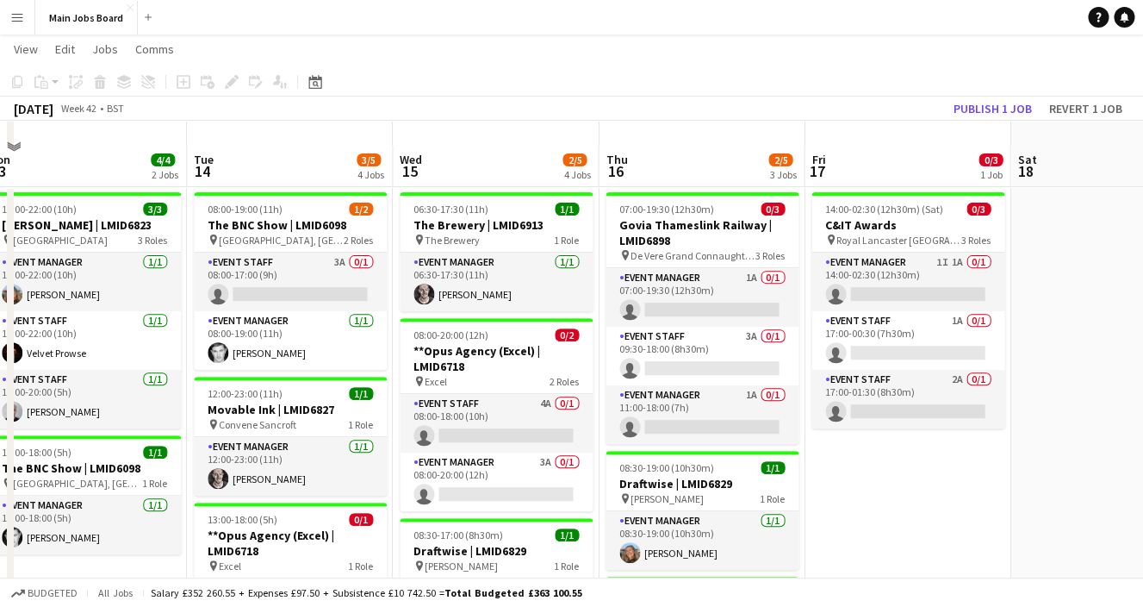
scroll to position [74, 0]
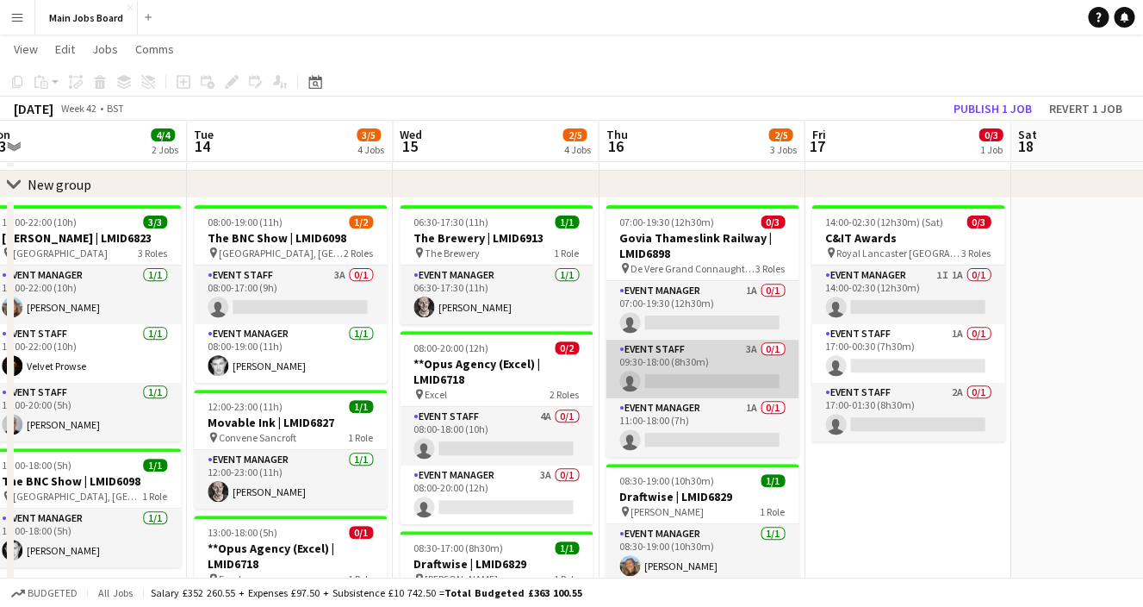
click at [757, 351] on app-card-role "Event Staff 3A 0/1 09:30-18:00 (8h30m) single-neutral-actions" at bounding box center [702, 368] width 193 height 59
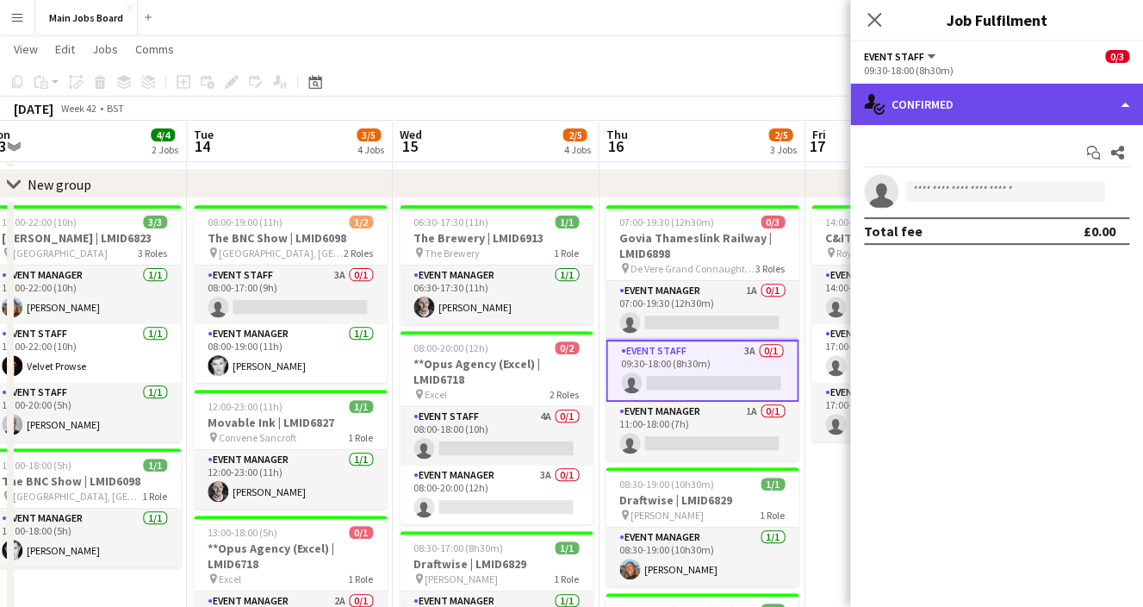
click at [1029, 103] on div "single-neutral-actions-check-2 Confirmed" at bounding box center [996, 104] width 293 height 41
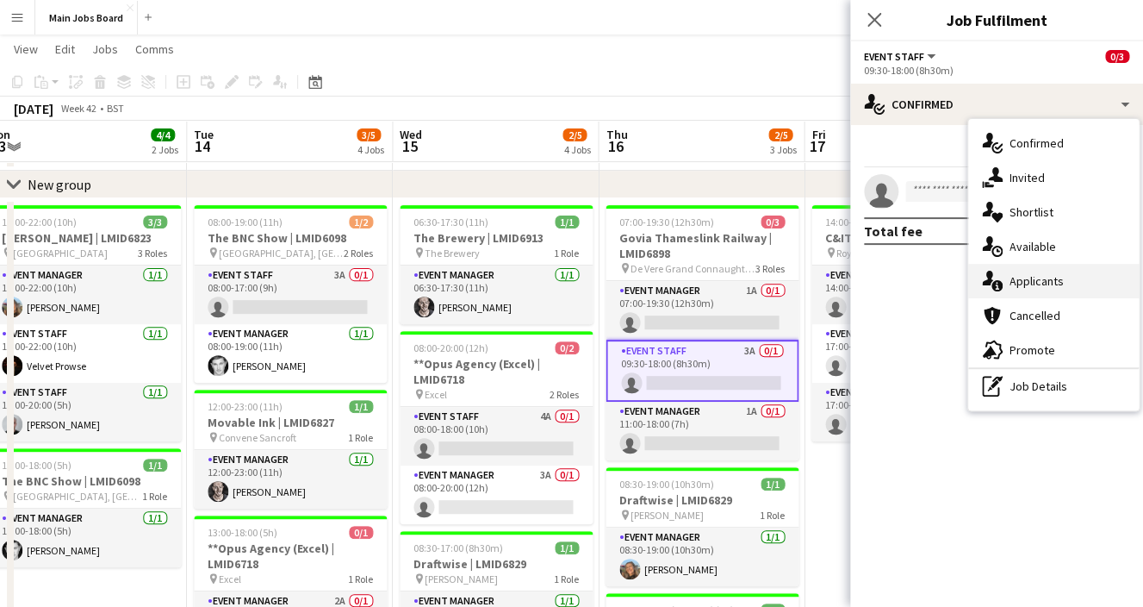
click at [1047, 283] on span "Applicants" at bounding box center [1037, 281] width 54 height 16
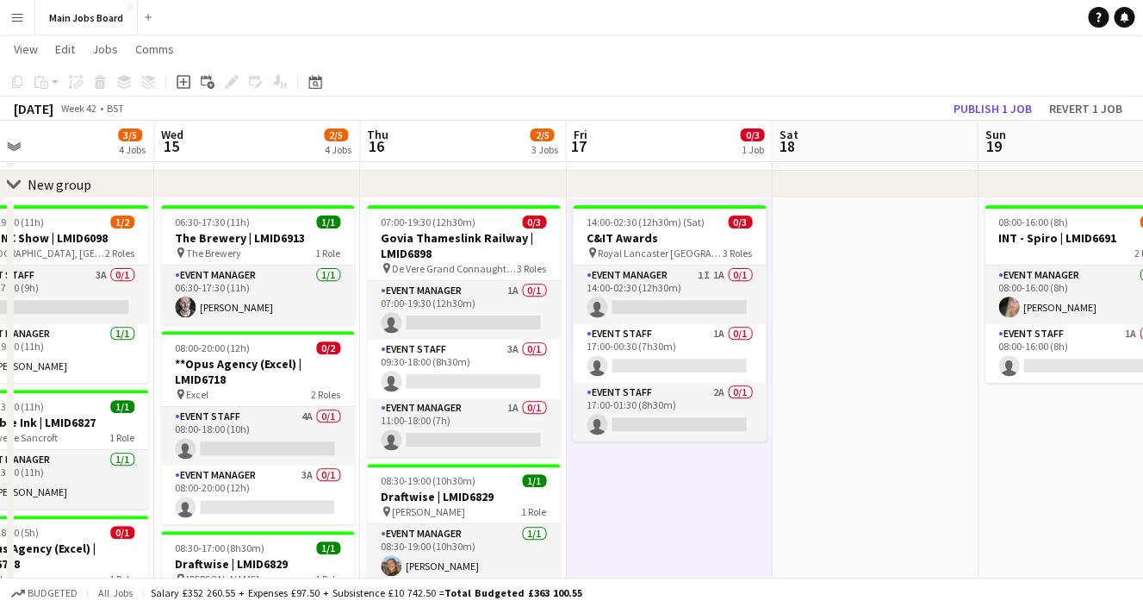
drag, startPoint x: 879, startPoint y: 501, endPoint x: 544, endPoint y: 530, distance: 336.3
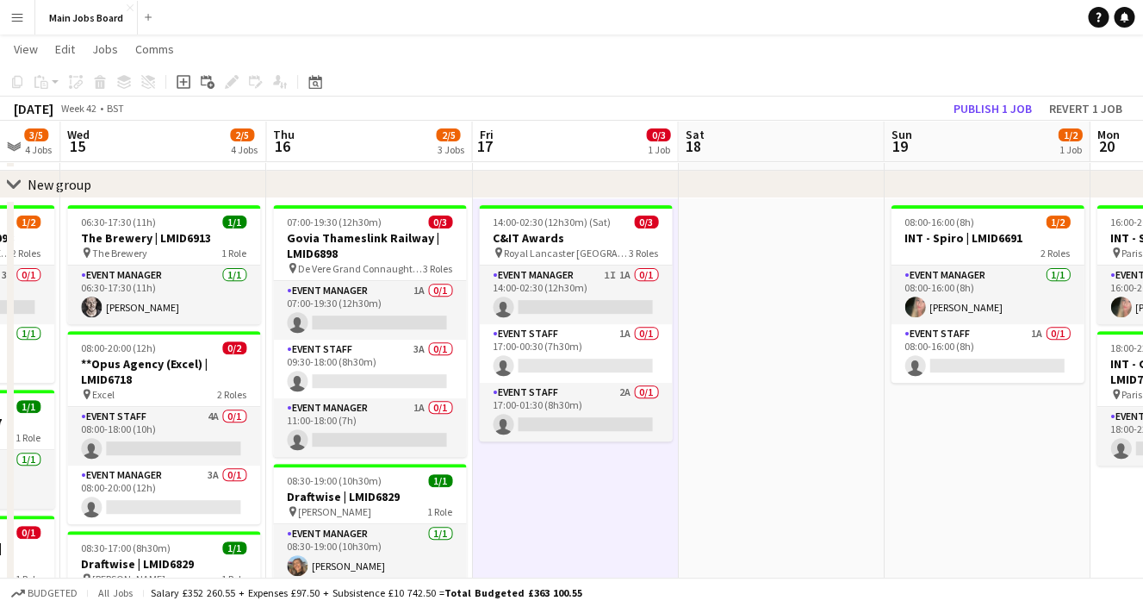
click at [546, 530] on app-calendar-viewport "Sat 11 2/2 1 Job Sun 12 Mon 13 4/4 2 Jobs Tue 14 3/5 4 Jobs Wed 15 2/5 4 Jobs T…" at bounding box center [571, 520] width 1143 height 1055
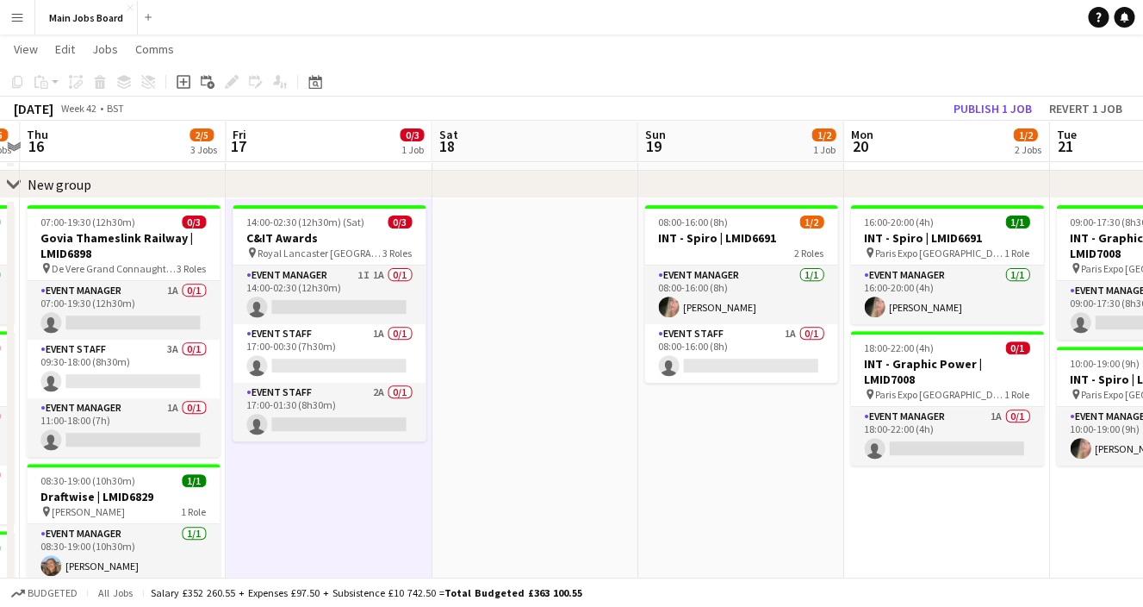
drag, startPoint x: 840, startPoint y: 422, endPoint x: 568, endPoint y: 465, distance: 275.6
click at [568, 465] on app-calendar-viewport "Sun 12 Mon 13 4/4 2 Jobs Tue 14 3/5 4 Jobs Wed 15 2/5 4 Jobs Thu 16 2/5 3 Jobs …" at bounding box center [571, 520] width 1143 height 1055
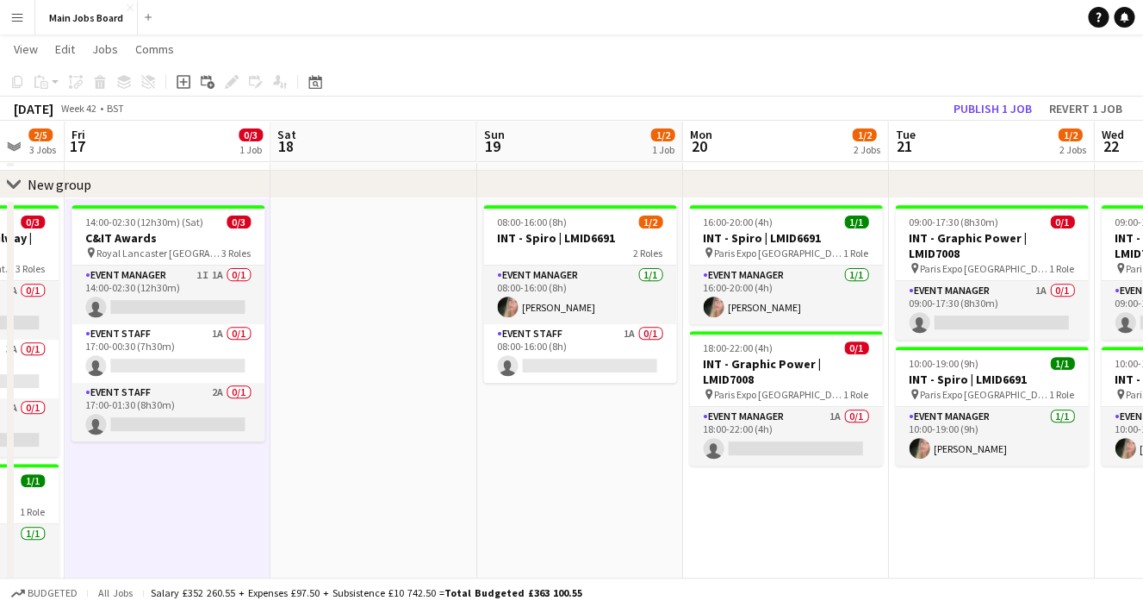
scroll to position [0, 506]
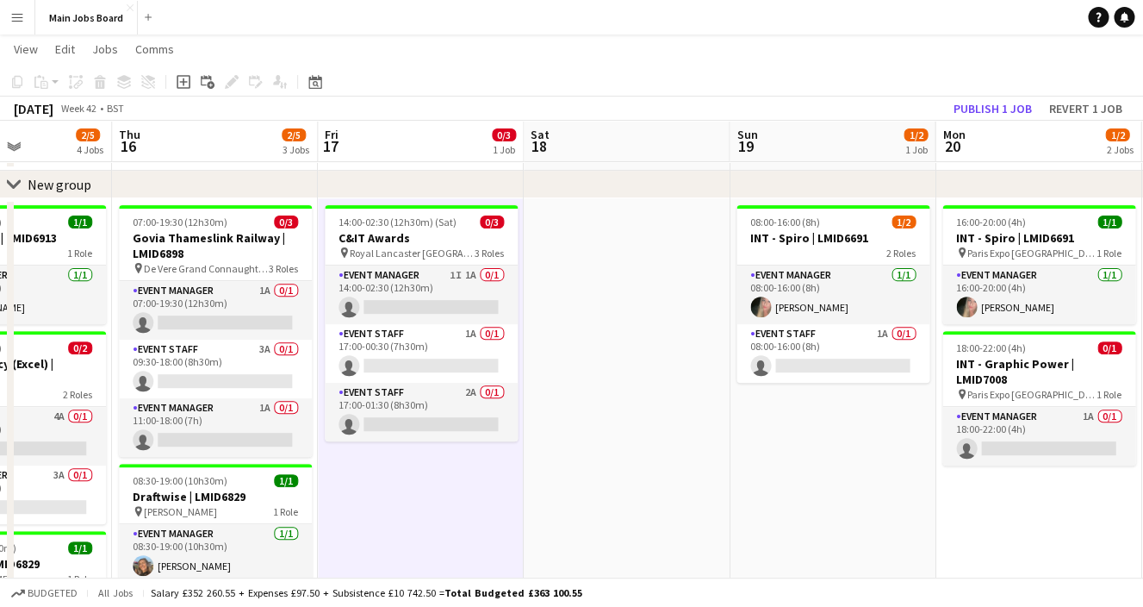
drag, startPoint x: 879, startPoint y: 444, endPoint x: 587, endPoint y: 475, distance: 293.7
click at [587, 475] on app-calendar-viewport "Mon 13 4/4 2 Jobs Tue 14 3/5 4 Jobs Wed 15 2/5 4 Jobs Thu 16 2/5 3 Jobs Fri 17 …" at bounding box center [571, 520] width 1143 height 1055
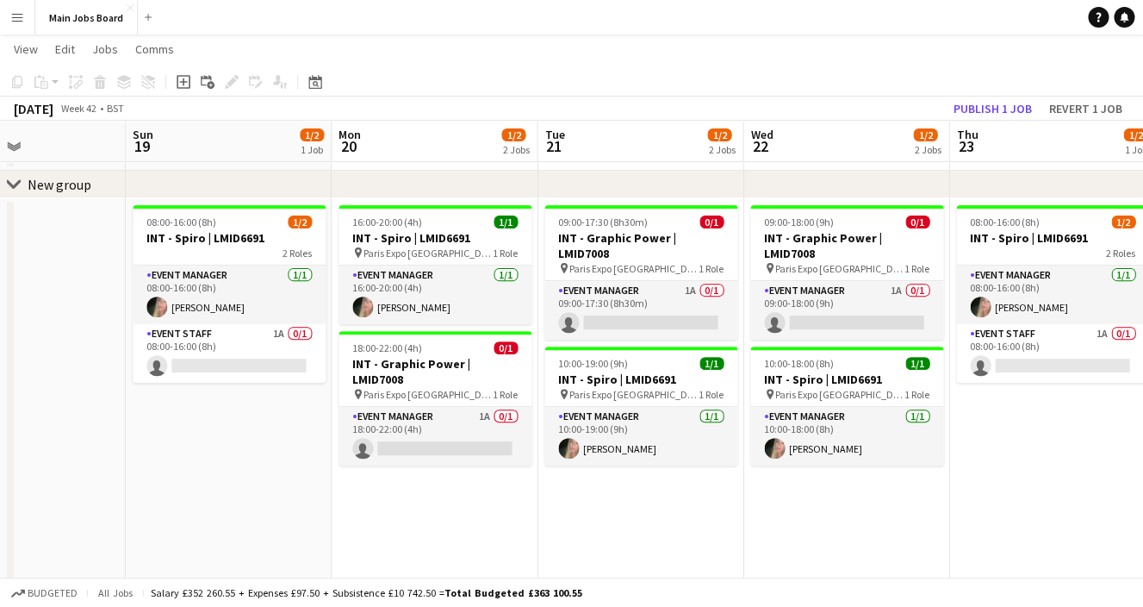
scroll to position [0, 700]
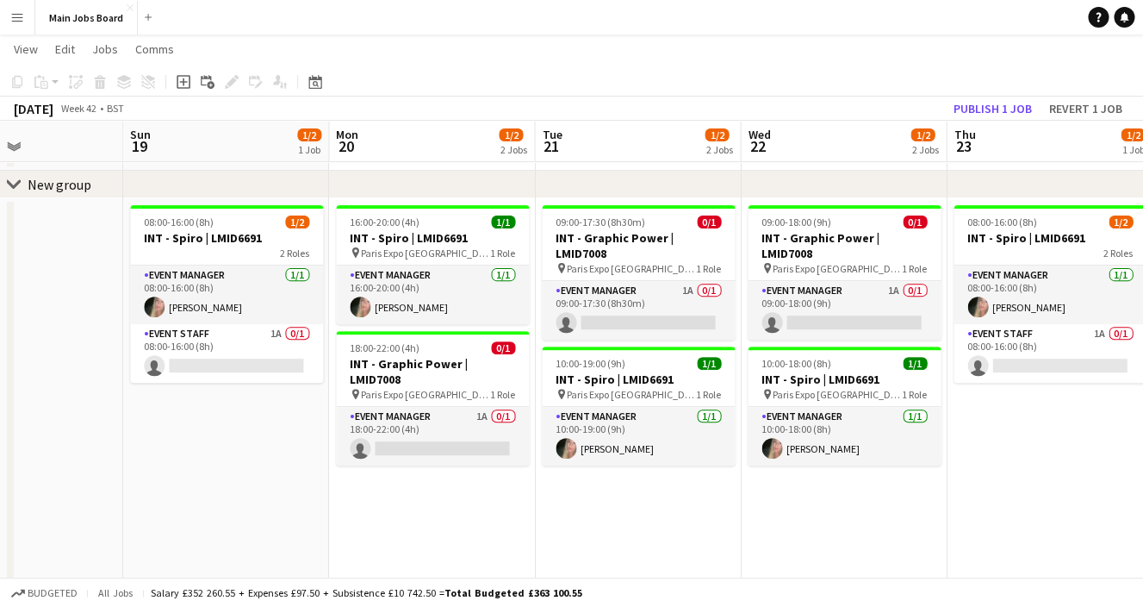
drag, startPoint x: 802, startPoint y: 483, endPoint x: 607, endPoint y: 492, distance: 194.9
click at [607, 492] on app-calendar-viewport "Wed 15 2/5 4 Jobs Thu 16 2/5 3 Jobs Fri 17 0/3 1 Job Sat 18 Sun 19 1/2 1 Job Mo…" at bounding box center [571, 520] width 1143 height 1055
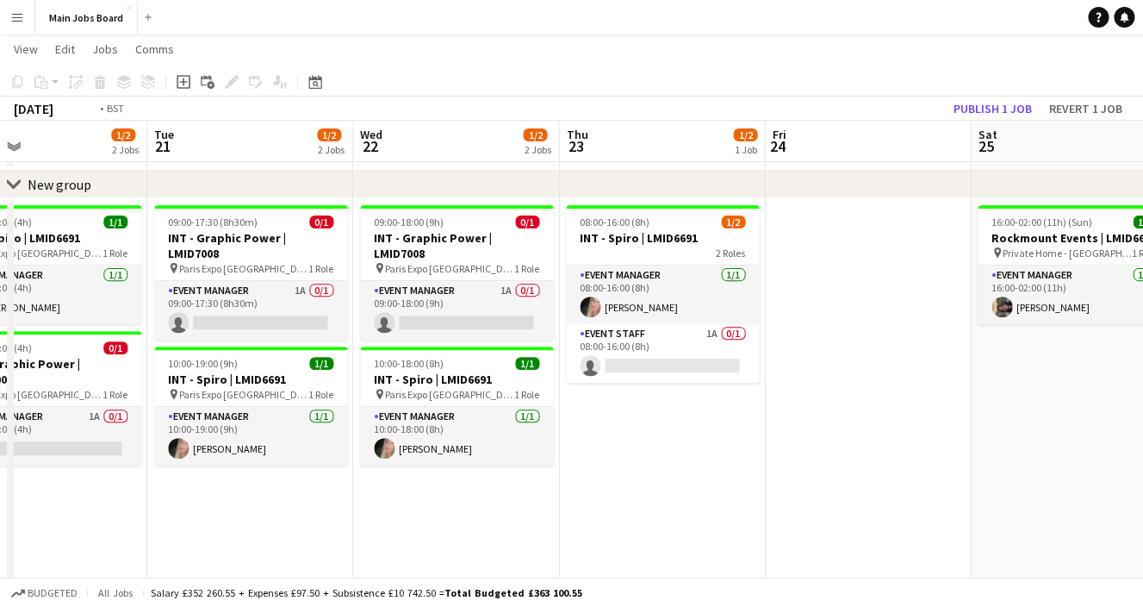
drag, startPoint x: 903, startPoint y: 507, endPoint x: 504, endPoint y: 522, distance: 399.2
click at [504, 522] on app-calendar-viewport "Fri 17 0/3 1 Job Sat 18 Sun 19 1/2 1 Job Mon 20 1/2 2 Jobs Tue 21 1/2 2 Jobs We…" at bounding box center [571, 520] width 1143 height 1055
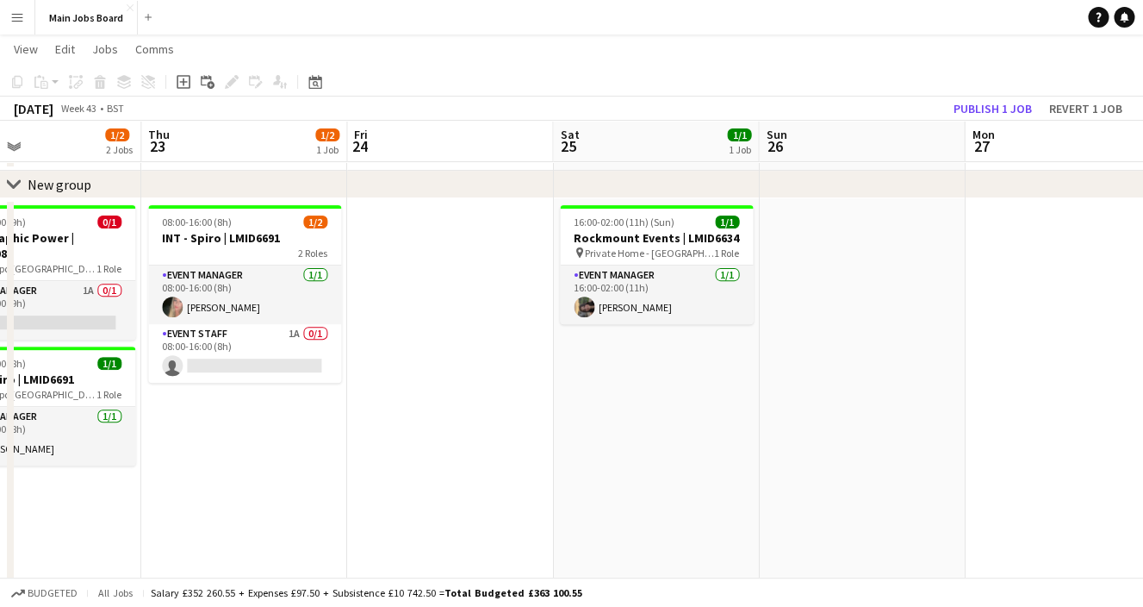
drag, startPoint x: 924, startPoint y: 465, endPoint x: 517, endPoint y: 507, distance: 408.8
click at [517, 507] on app-calendar-viewport "Sun 19 1/2 1 Job Mon 20 1/2 2 Jobs Tue 21 1/2 2 Jobs Wed 22 1/2 2 Jobs Thu 23 1…" at bounding box center [571, 520] width 1143 height 1055
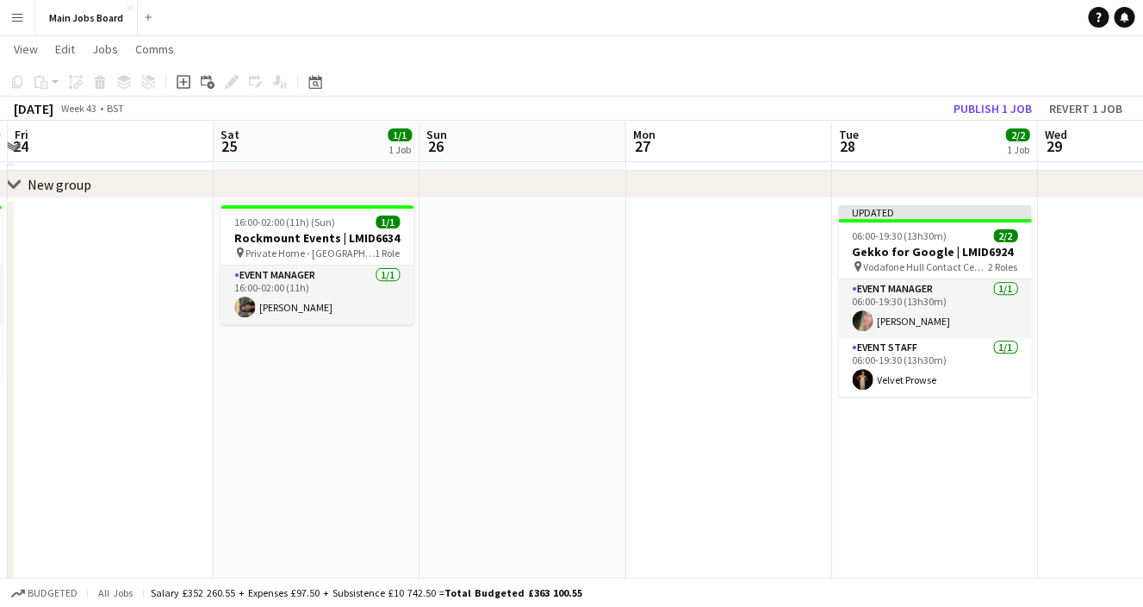
scroll to position [0, 622]
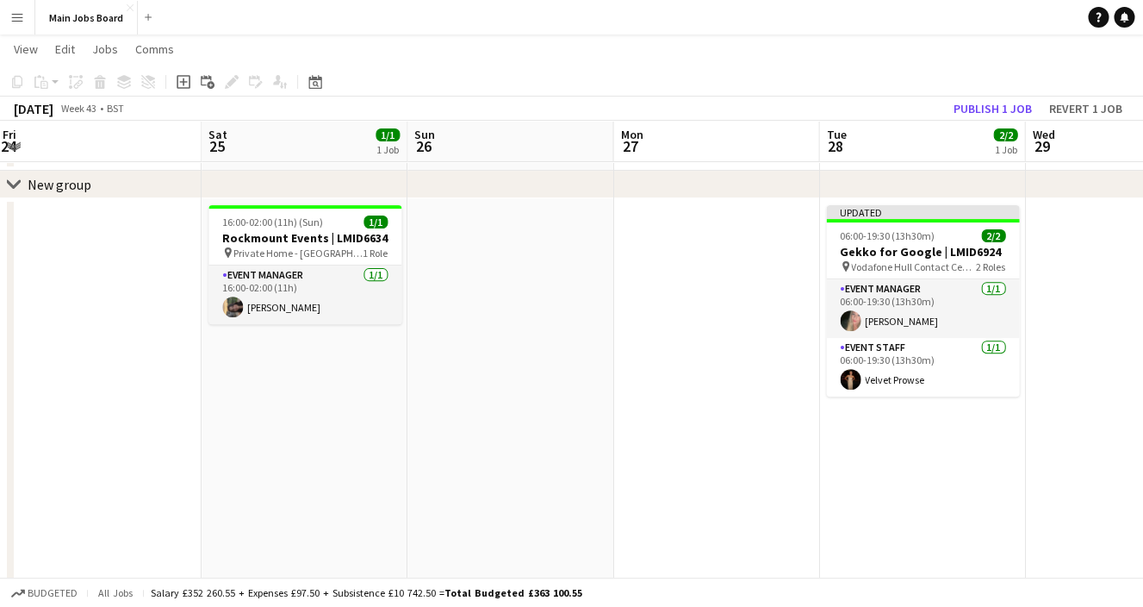
drag, startPoint x: 771, startPoint y: 464, endPoint x: 420, endPoint y: 465, distance: 351.5
click at [420, 465] on app-calendar-viewport "Tue 21 1/2 2 Jobs Wed 22 1/2 2 Jobs Thu 23 1/2 1 Job Fri 24 Sat 25 1/1 1 Job Su…" at bounding box center [571, 520] width 1143 height 1055
click at [111, 19] on button "Main Jobs Board Close" at bounding box center [86, 18] width 103 height 34
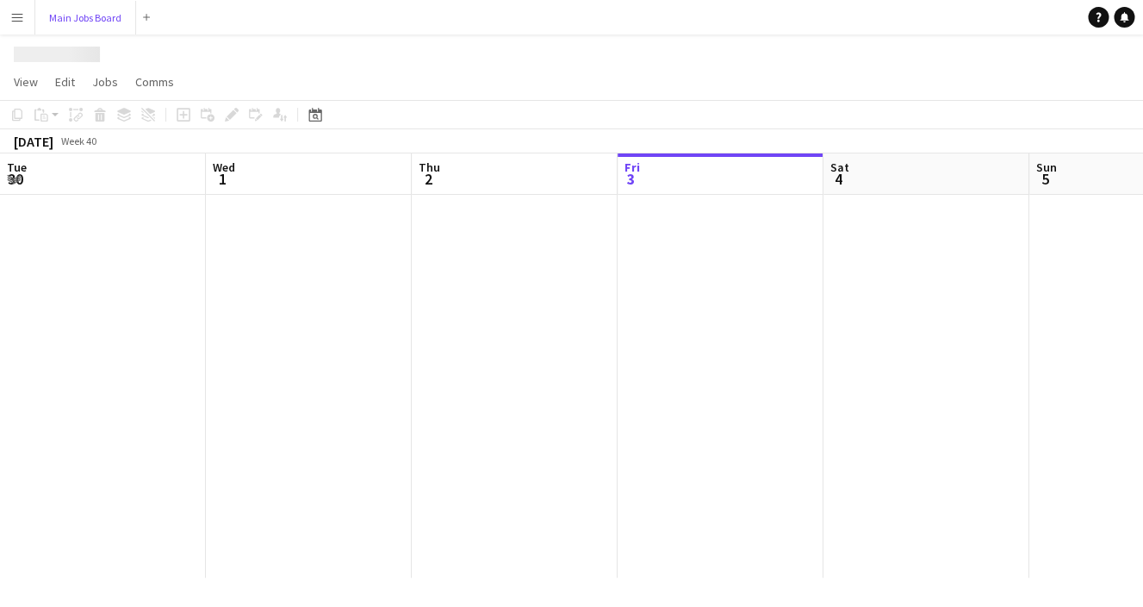
scroll to position [0, 0]
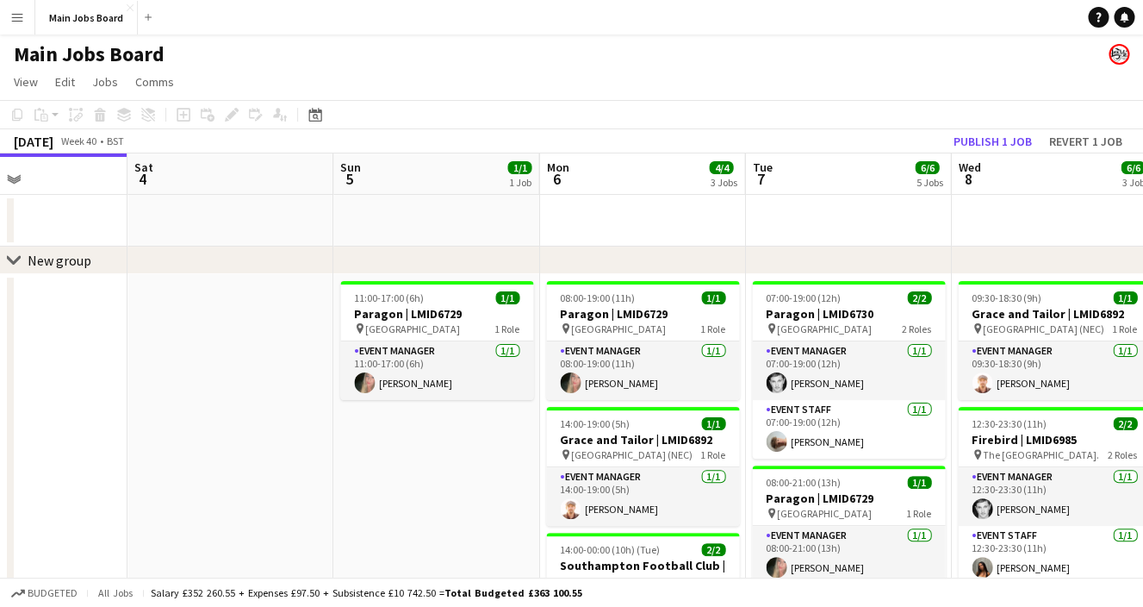
drag, startPoint x: 665, startPoint y: 388, endPoint x: 382, endPoint y: 388, distance: 283.4
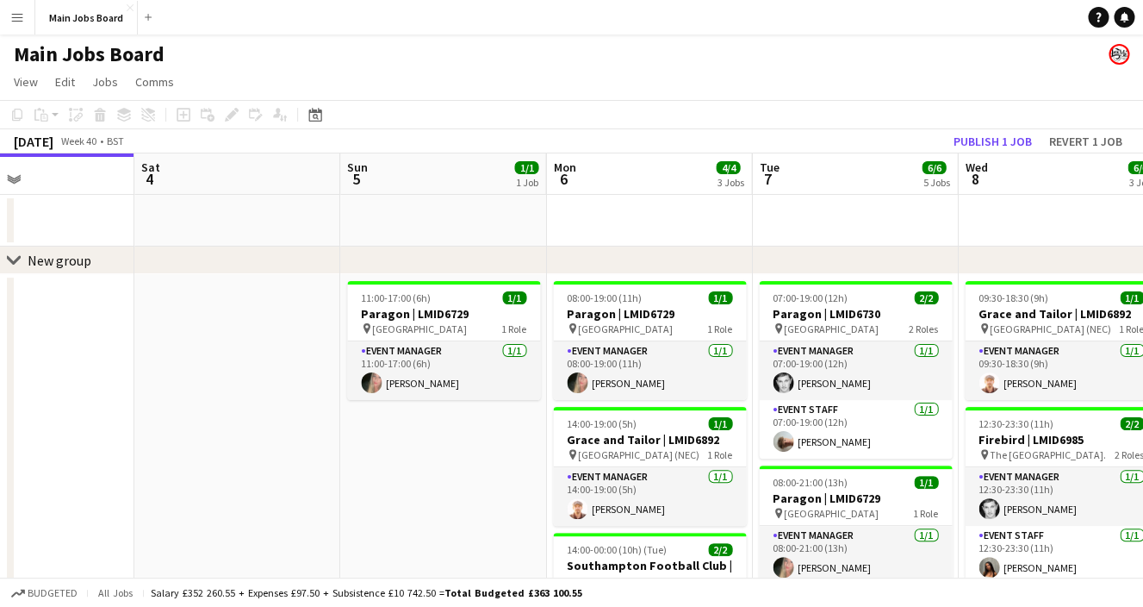
drag, startPoint x: 544, startPoint y: 451, endPoint x: 307, endPoint y: 488, distance: 239.8
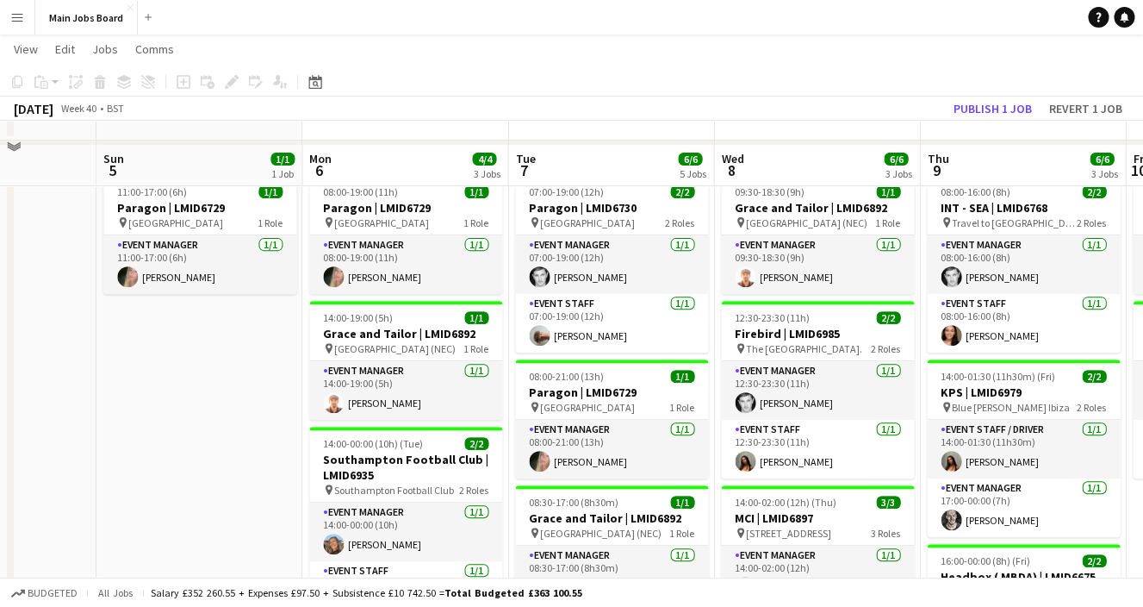
scroll to position [93, 0]
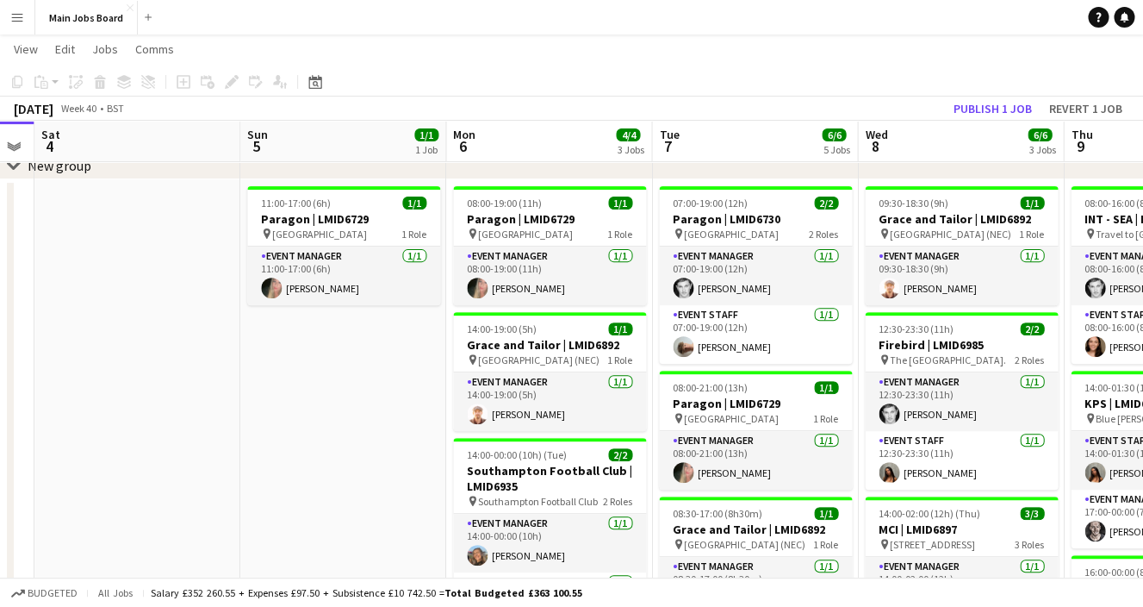
drag, startPoint x: 286, startPoint y: 476, endPoint x: 216, endPoint y: 488, distance: 70.8
click at [216, 488] on app-calendar-viewport "Wed 1 7/7 5 Jobs Thu 2 7/7 4 Jobs Fri 3 Sat 4 Sun 5 1/1 1 Job Mon 6 4/4 3 Jobs …" at bounding box center [571, 501] width 1143 height 1055
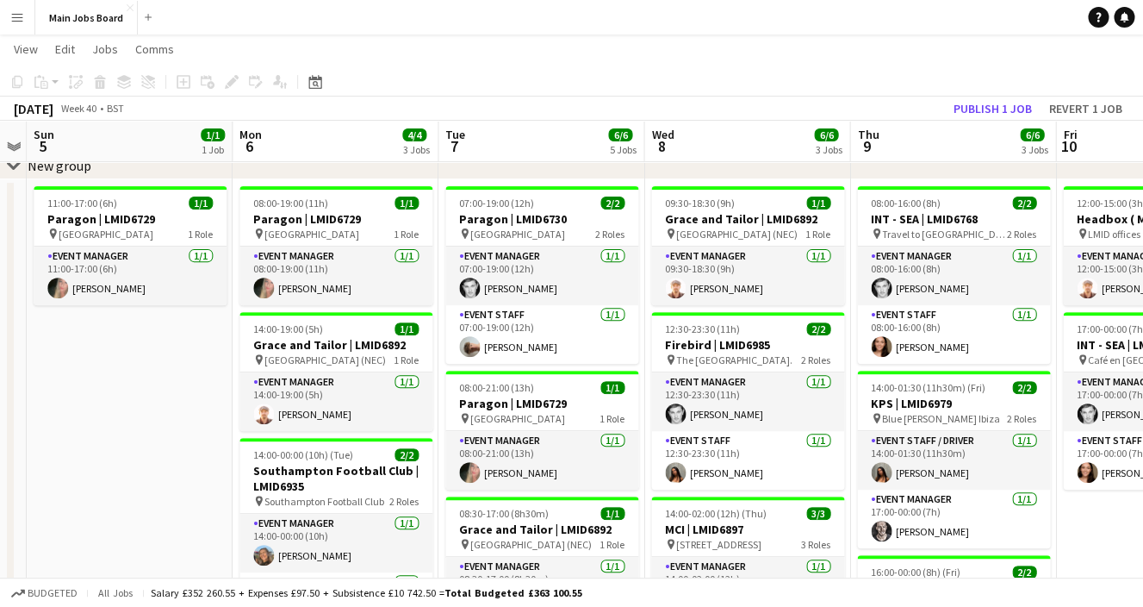
scroll to position [104, 0]
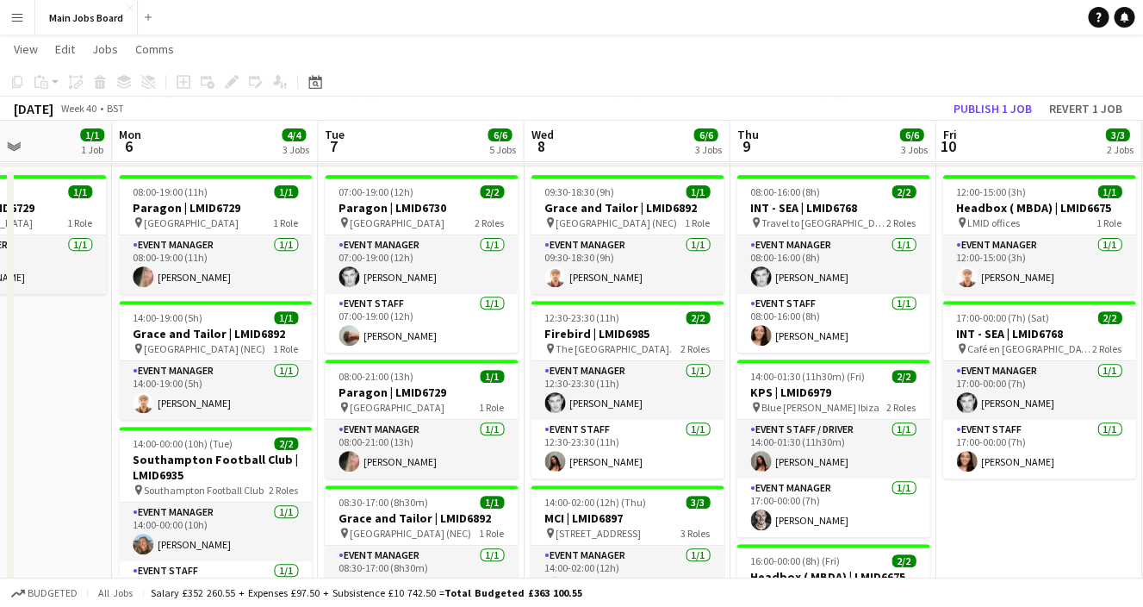
drag, startPoint x: 958, startPoint y: 416, endPoint x: 839, endPoint y: 426, distance: 119.3
click at [838, 426] on app-calendar-viewport "Thu 2 7/7 4 Jobs Fri 3 Sat 4 Sun 5 1/1 1 Job Mon 6 4/4 3 Jobs Tue 7 6/6 5 Jobs …" at bounding box center [571, 490] width 1143 height 1055
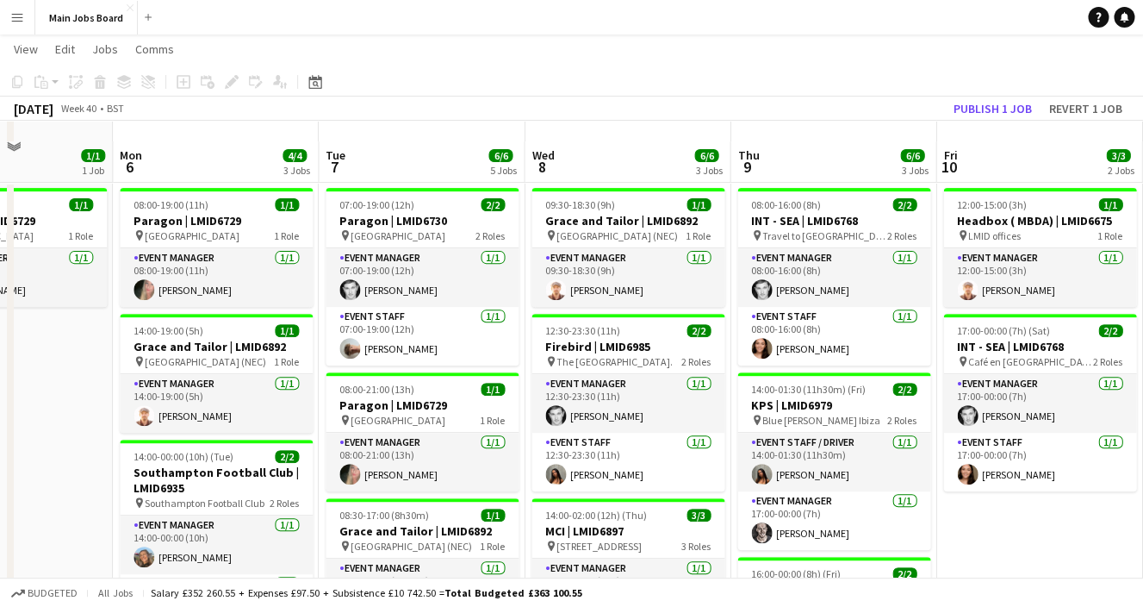
scroll to position [84, 0]
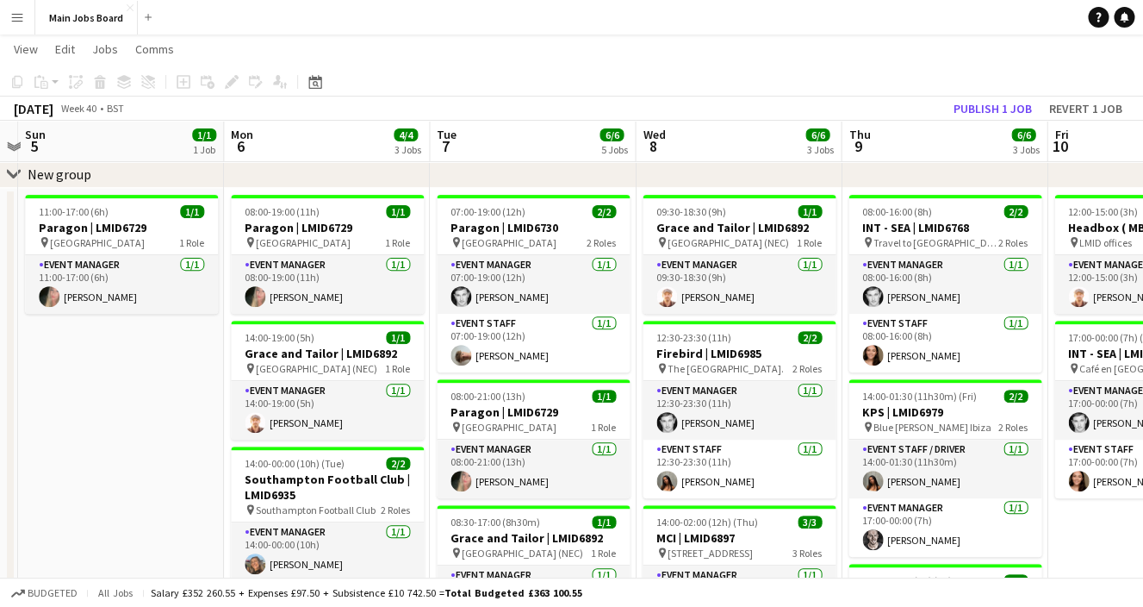
drag, startPoint x: 103, startPoint y: 364, endPoint x: 311, endPoint y: 373, distance: 208.7
click at [310, 371] on app-calendar-viewport "Thu 2 7/7 4 Jobs Fri 3 Sat 4 Sun 5 1/1 1 Job Mon 6 4/4 3 Jobs Tue 7 6/6 5 Jobs …" at bounding box center [571, 510] width 1143 height 1055
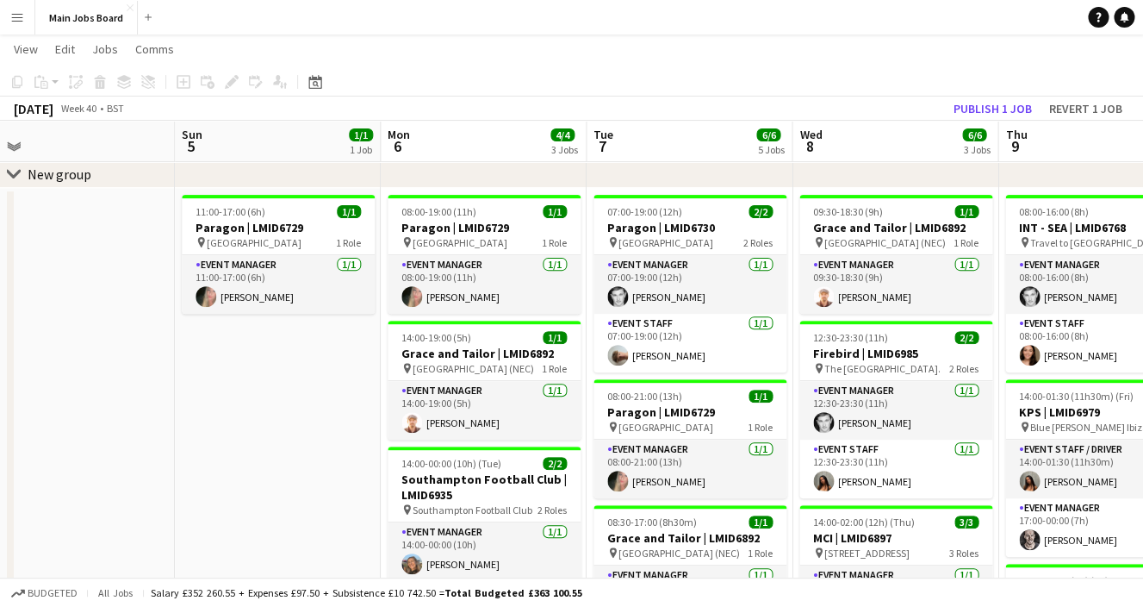
drag, startPoint x: 189, startPoint y: 345, endPoint x: 454, endPoint y: 356, distance: 265.6
click at [456, 354] on app-calendar-viewport "Thu 2 7/7 4 Jobs Fri 3 Sat 4 Sun 5 1/1 1 Job Mon 6 4/4 3 Jobs Tue 7 6/6 5 Jobs …" at bounding box center [571, 510] width 1143 height 1055
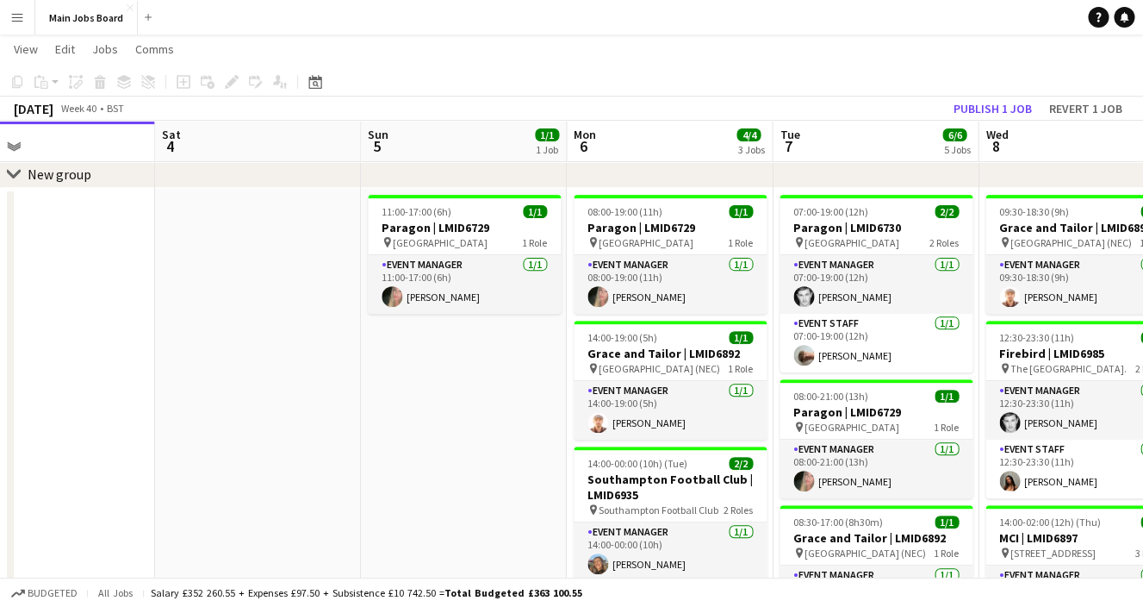
drag, startPoint x: 180, startPoint y: 294, endPoint x: 376, endPoint y: 297, distance: 196.5
click at [376, 296] on app-calendar-viewport "Wed 1 7/7 5 Jobs Thu 2 7/7 4 Jobs Fri 3 Sat 4 Sun 5 1/1 1 Job Mon 6 4/4 3 Jobs …" at bounding box center [571, 510] width 1143 height 1055
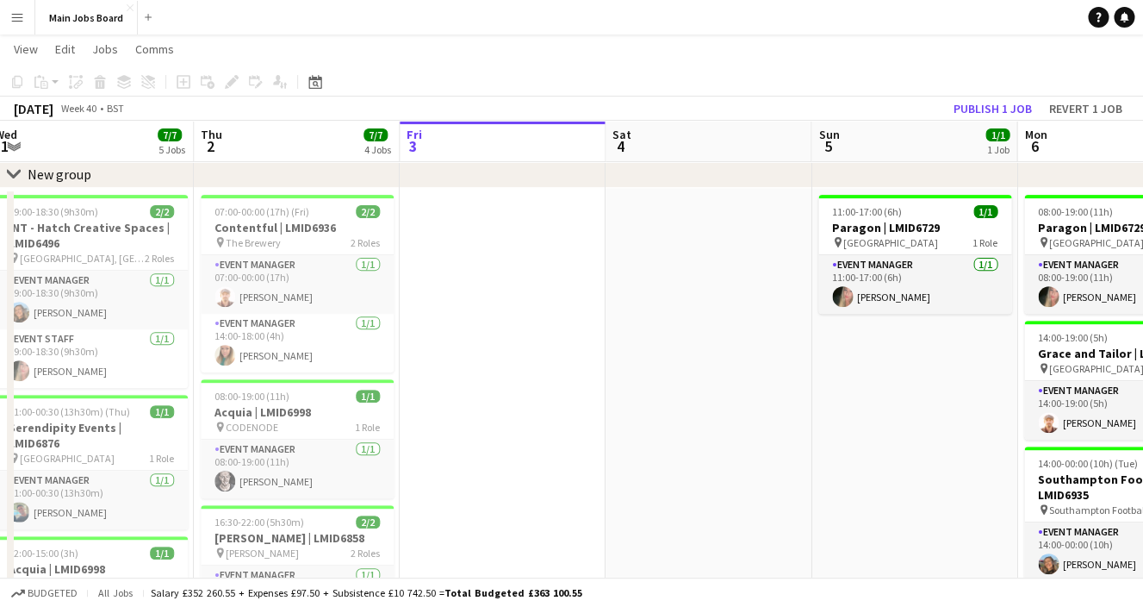
drag, startPoint x: 256, startPoint y: 258, endPoint x: 520, endPoint y: 260, distance: 264.5
click at [520, 260] on app-calendar-viewport "Mon 29 3/3 2 Jobs Tue 30 4/4 2 Jobs Wed 1 7/7 5 Jobs Thu 2 7/7 4 Jobs Fri 3 Sat…" at bounding box center [571, 510] width 1143 height 1055
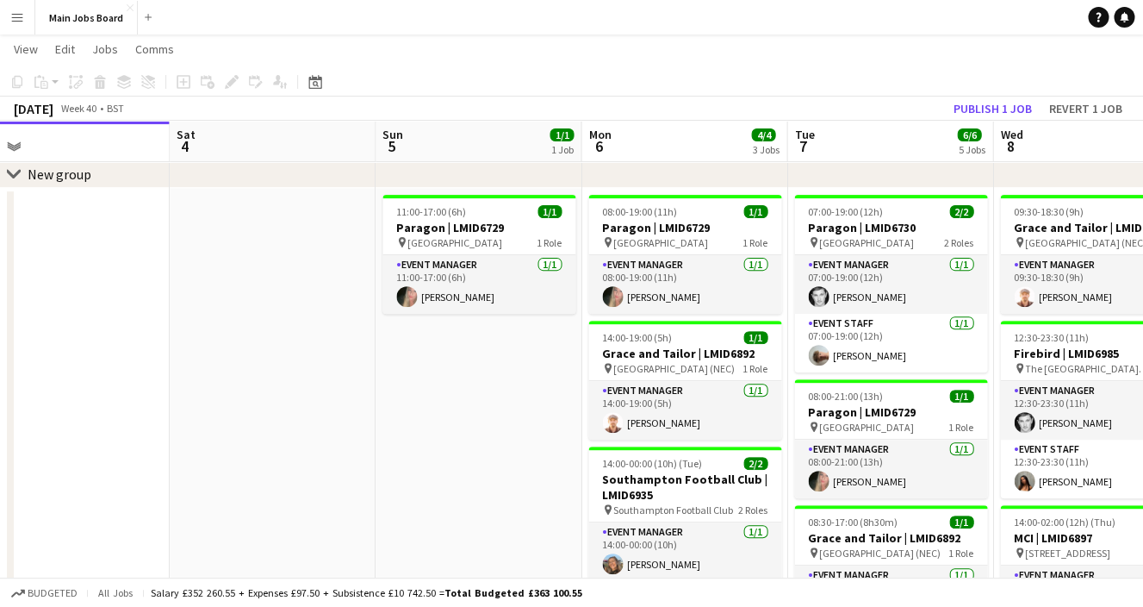
drag, startPoint x: 862, startPoint y: 368, endPoint x: 384, endPoint y: 406, distance: 479.7
click at [405, 403] on app-calendar-viewport "Tue 30 4/4 2 Jobs Wed 1 7/7 5 Jobs Thu 2 7/7 4 Jobs Fri 3 Sat 4 Sun 5 1/1 1 Job…" at bounding box center [571, 510] width 1143 height 1055
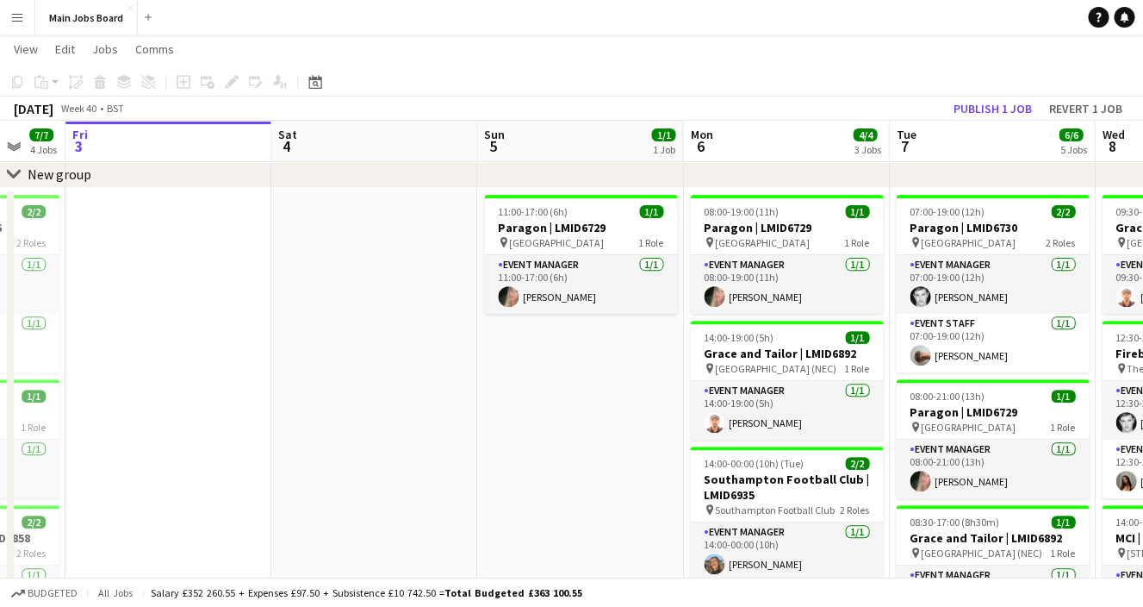
drag, startPoint x: 676, startPoint y: 401, endPoint x: 327, endPoint y: 401, distance: 349.8
click at [341, 401] on app-calendar-viewport "Tue 30 4/4 2 Jobs Wed 1 7/7 5 Jobs Thu 2 7/7 4 Jobs Fri 3 Sat 4 Sun 5 1/1 1 Job…" at bounding box center [571, 510] width 1143 height 1055
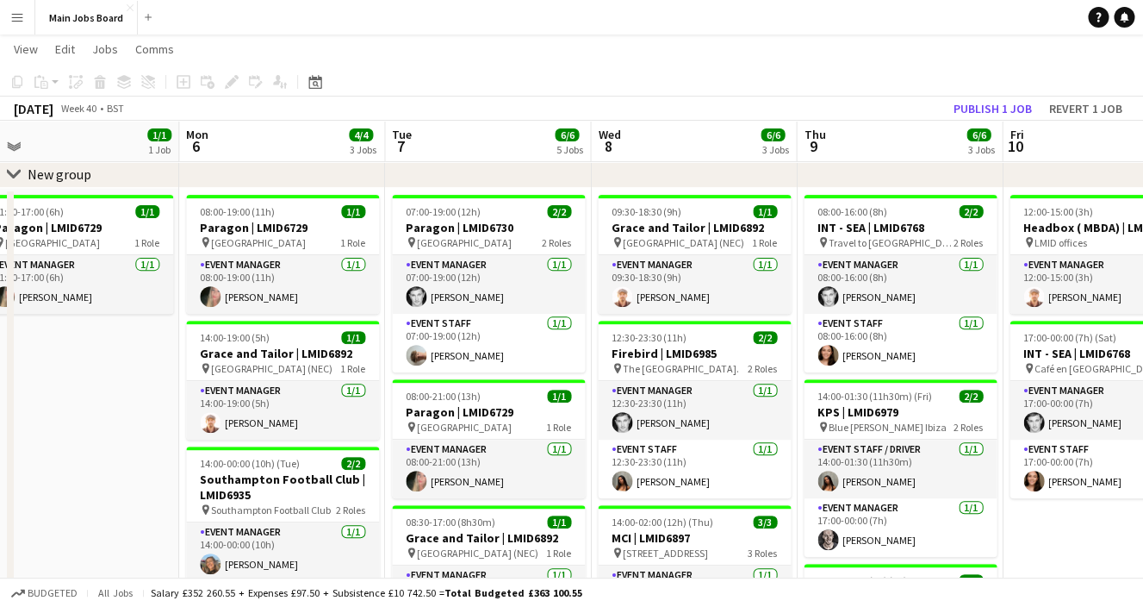
drag, startPoint x: 680, startPoint y: 380, endPoint x: 551, endPoint y: 379, distance: 129.2
click at [554, 379] on app-calendar-viewport "Thu 2 7/7 4 Jobs Fri 3 Sat 4 Sun 5 1/1 1 Job Mon 6 4/4 3 Jobs Tue 7 6/6 5 Jobs …" at bounding box center [571, 510] width 1143 height 1055
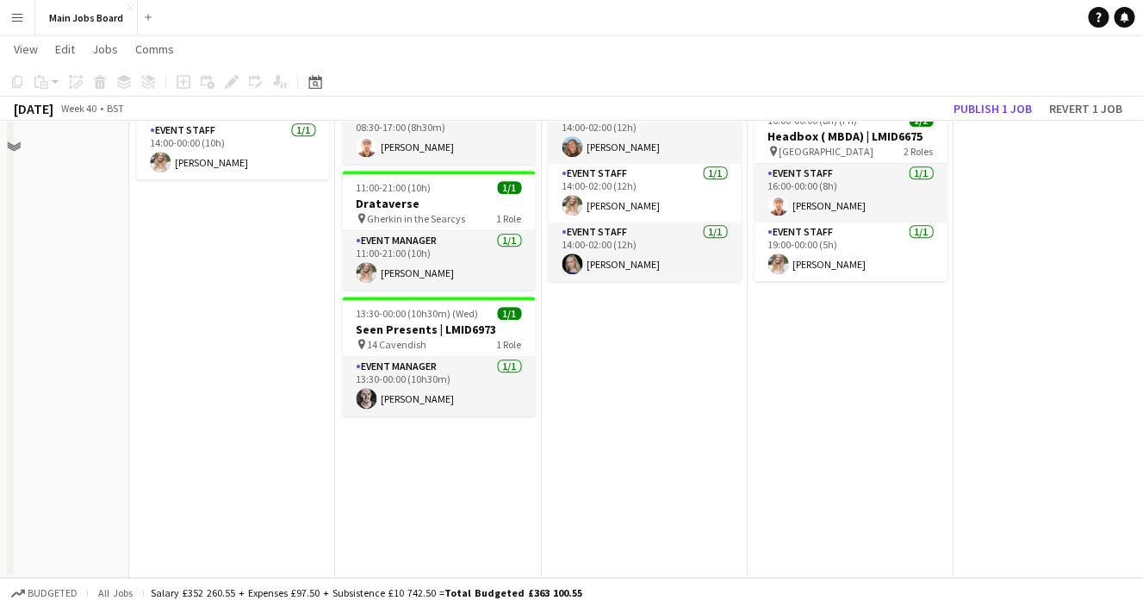
scroll to position [0, 0]
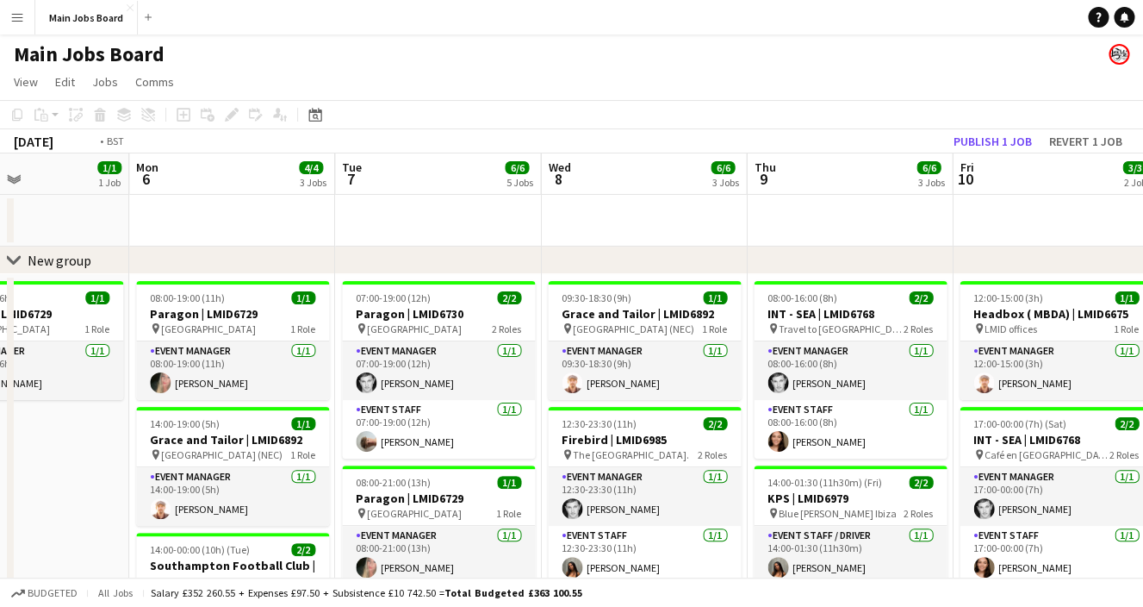
drag, startPoint x: 824, startPoint y: 427, endPoint x: 560, endPoint y: 427, distance: 263.6
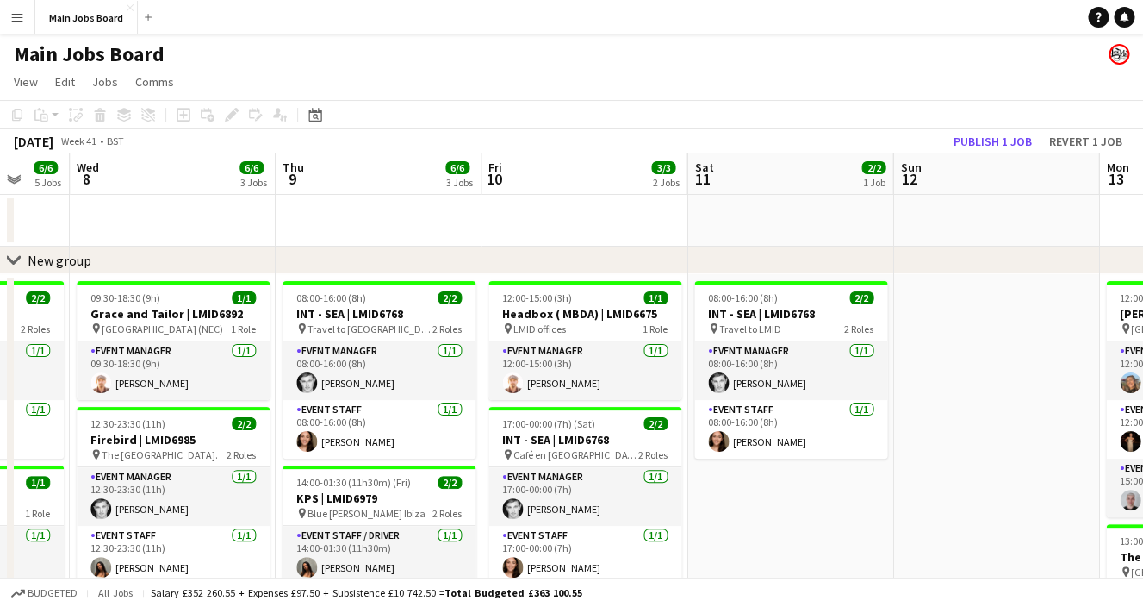
drag, startPoint x: 729, startPoint y: 437, endPoint x: 638, endPoint y: 437, distance: 91.3
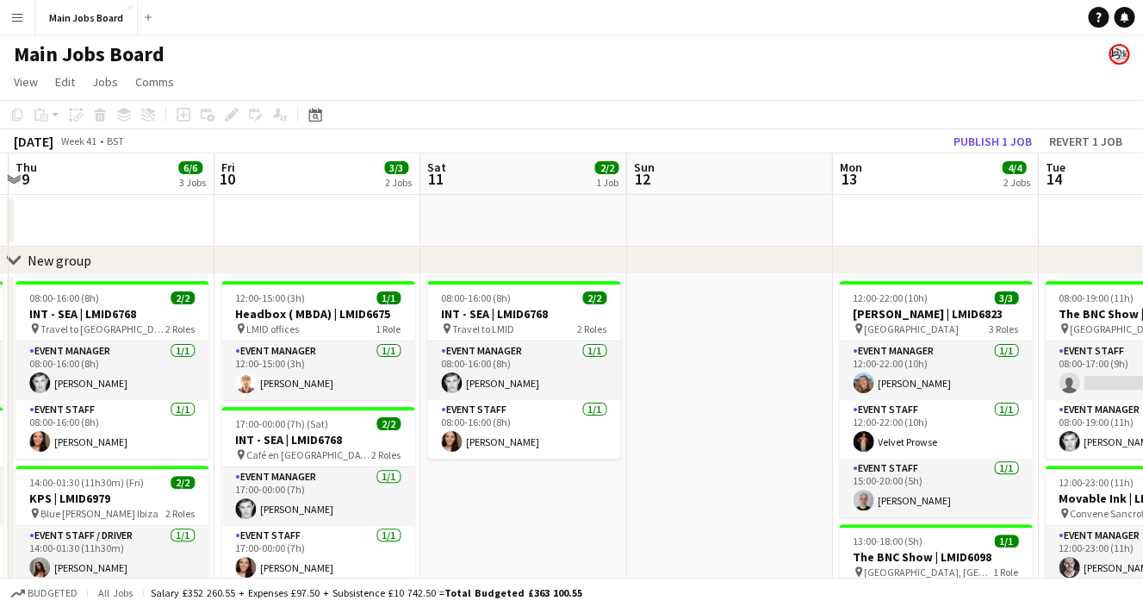
drag, startPoint x: 903, startPoint y: 435, endPoint x: 693, endPoint y: 435, distance: 210.2
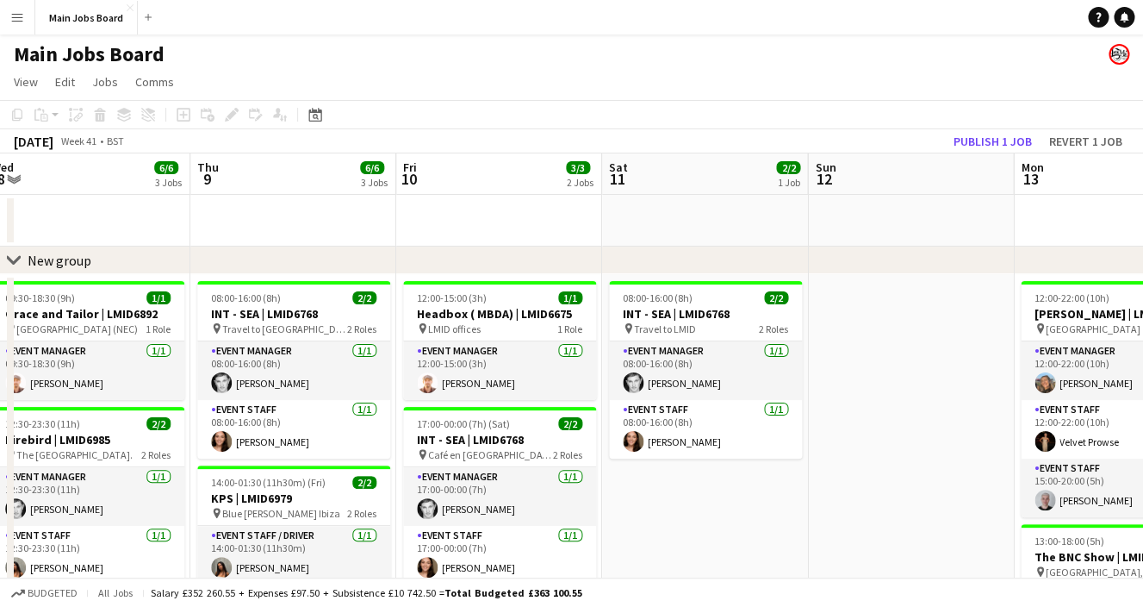
drag, startPoint x: 973, startPoint y: 413, endPoint x: 759, endPoint y: 412, distance: 213.7
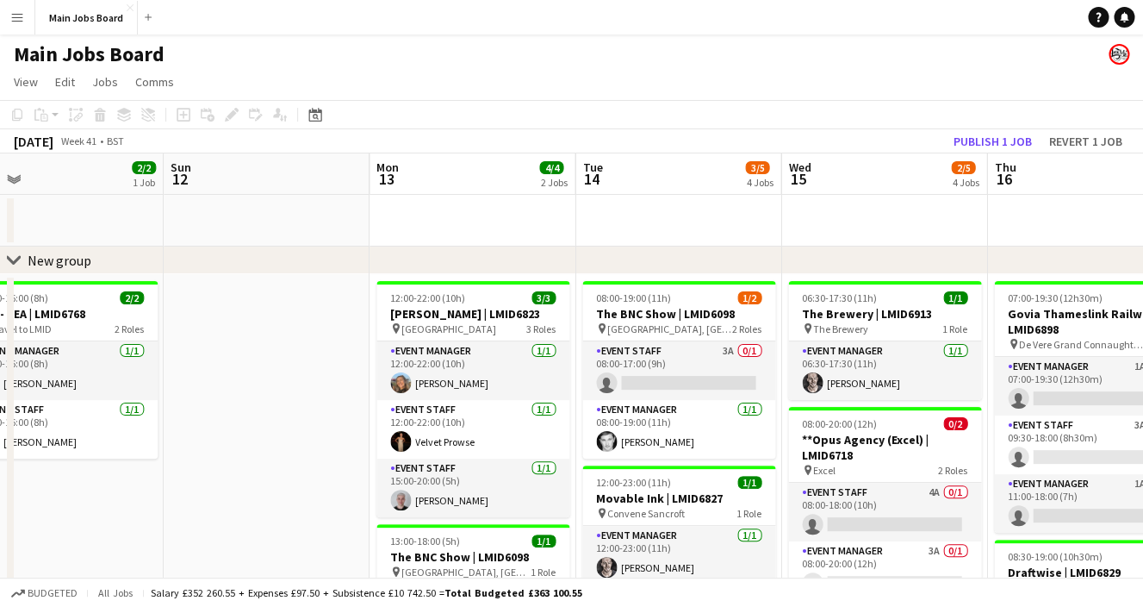
drag, startPoint x: 1067, startPoint y: 395, endPoint x: 789, endPoint y: 396, distance: 278.3
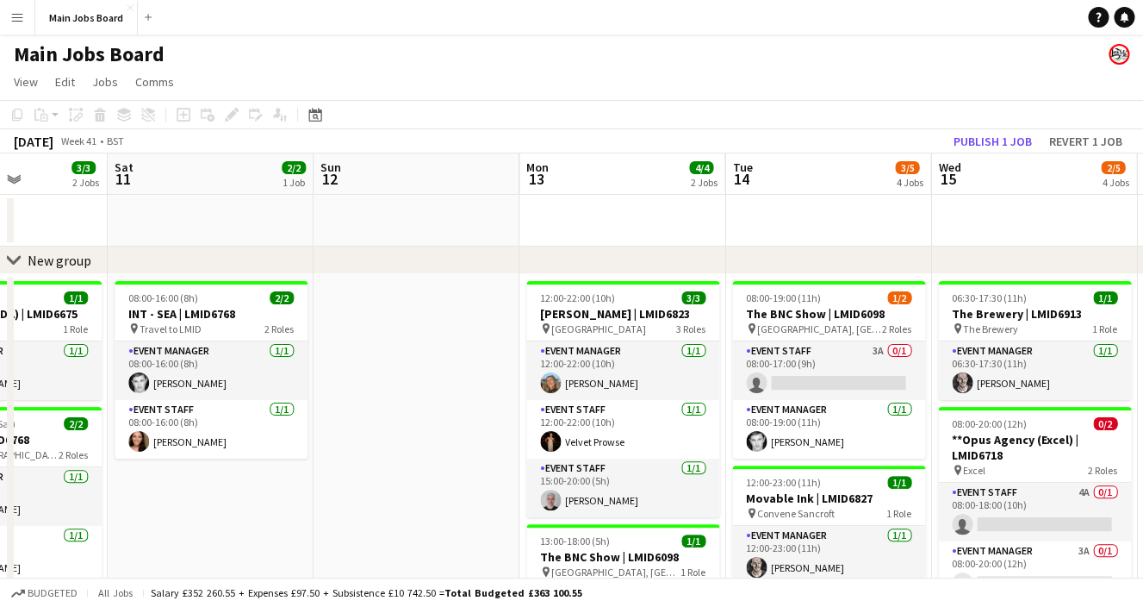
drag, startPoint x: 856, startPoint y: 426, endPoint x: 653, endPoint y: 427, distance: 203.3
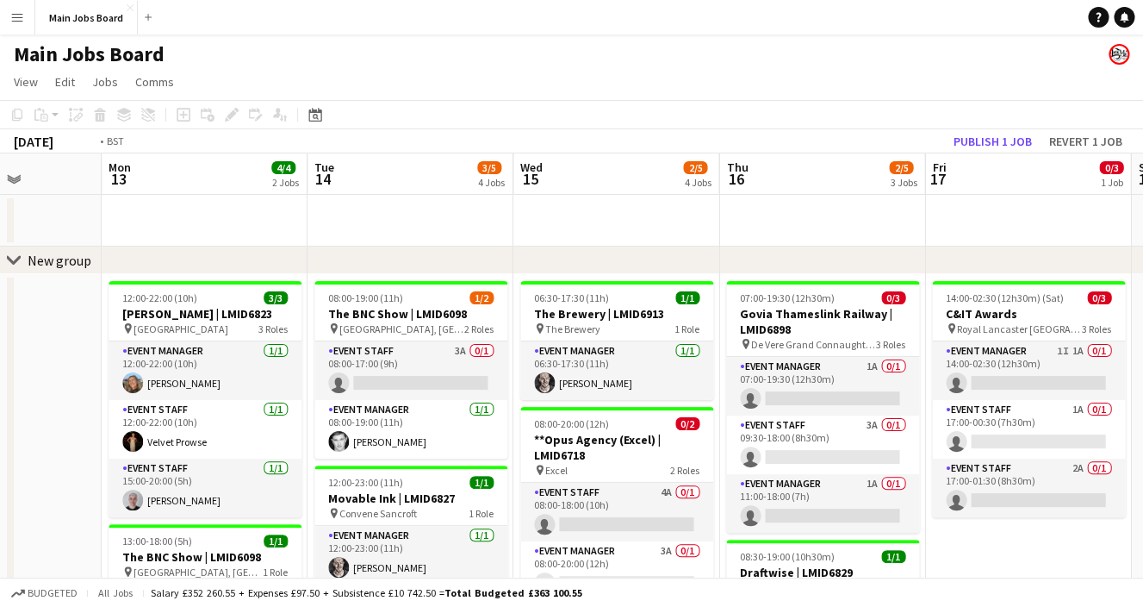
scroll to position [0, 688]
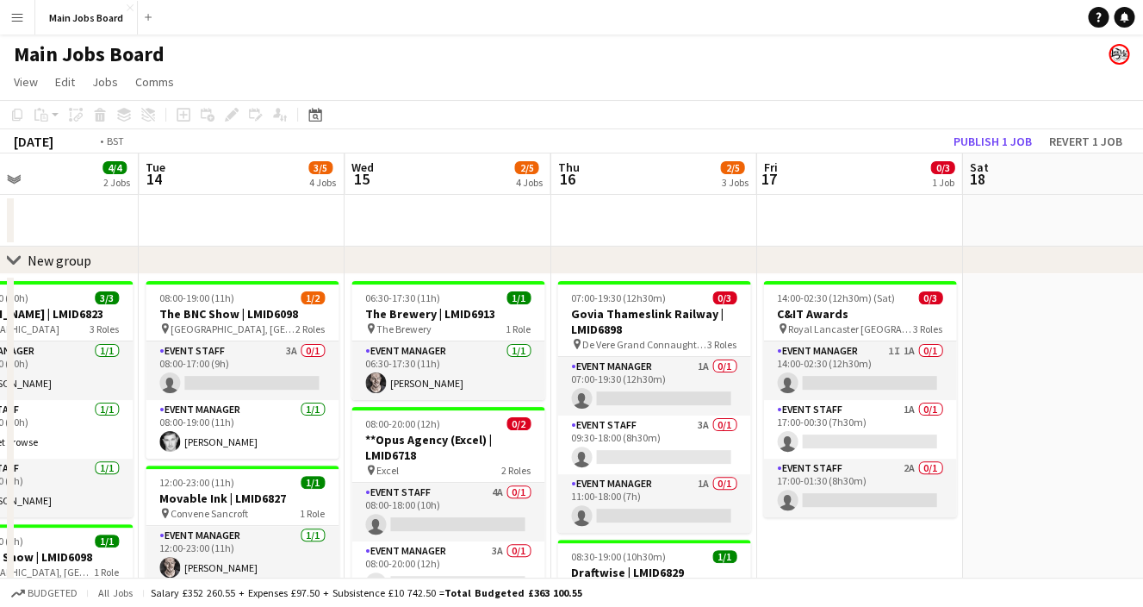
drag, startPoint x: 812, startPoint y: 459, endPoint x: 639, endPoint y: 459, distance: 172.3
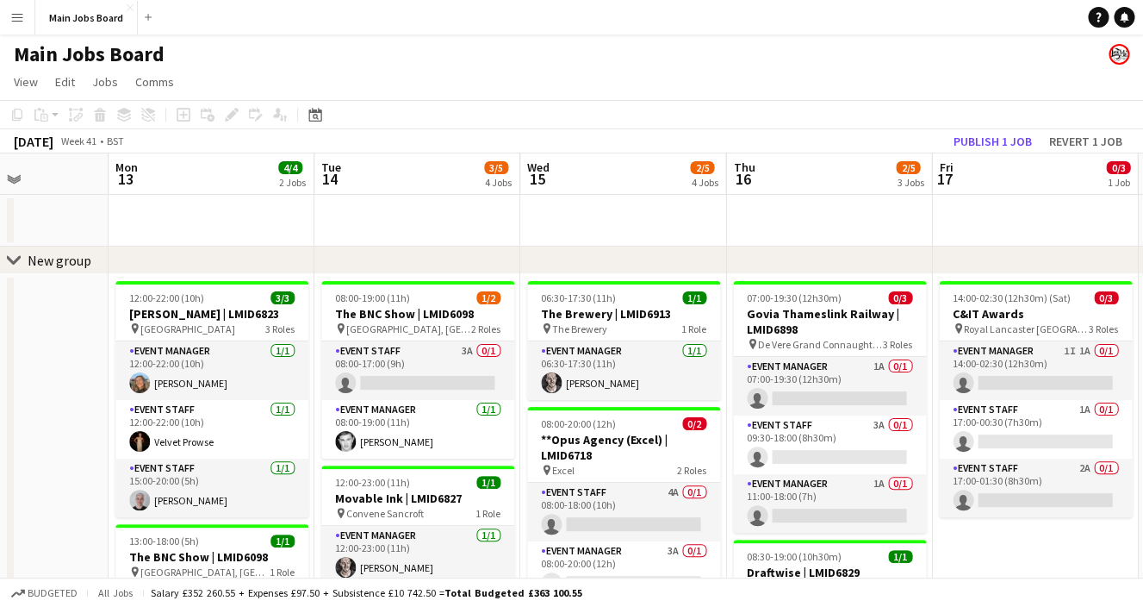
drag, startPoint x: 227, startPoint y: 216, endPoint x: 404, endPoint y: 216, distance: 176.6
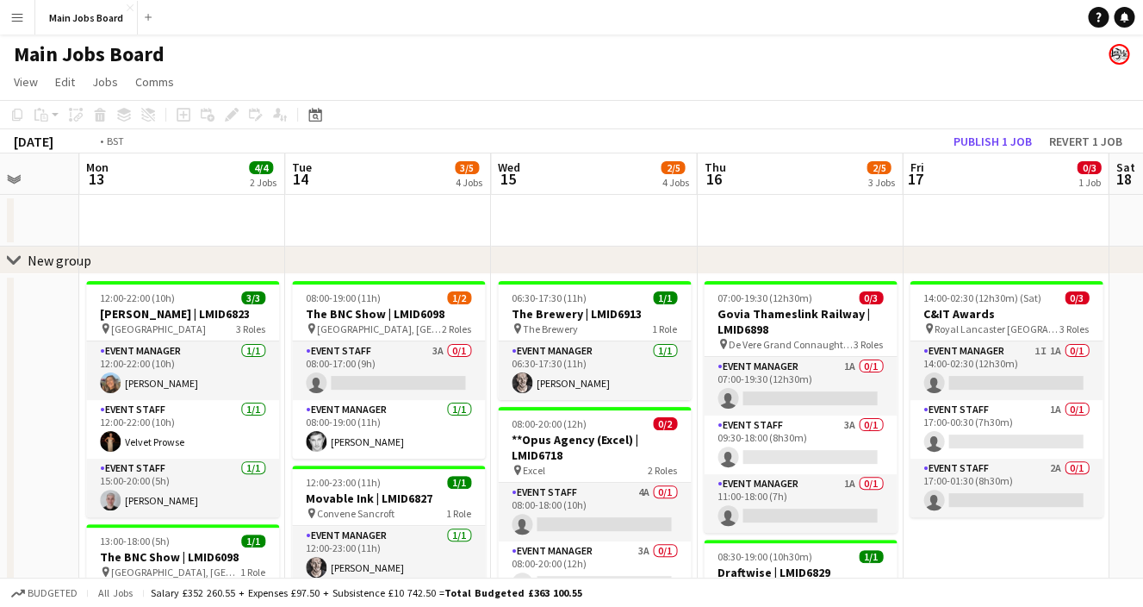
scroll to position [0, 671]
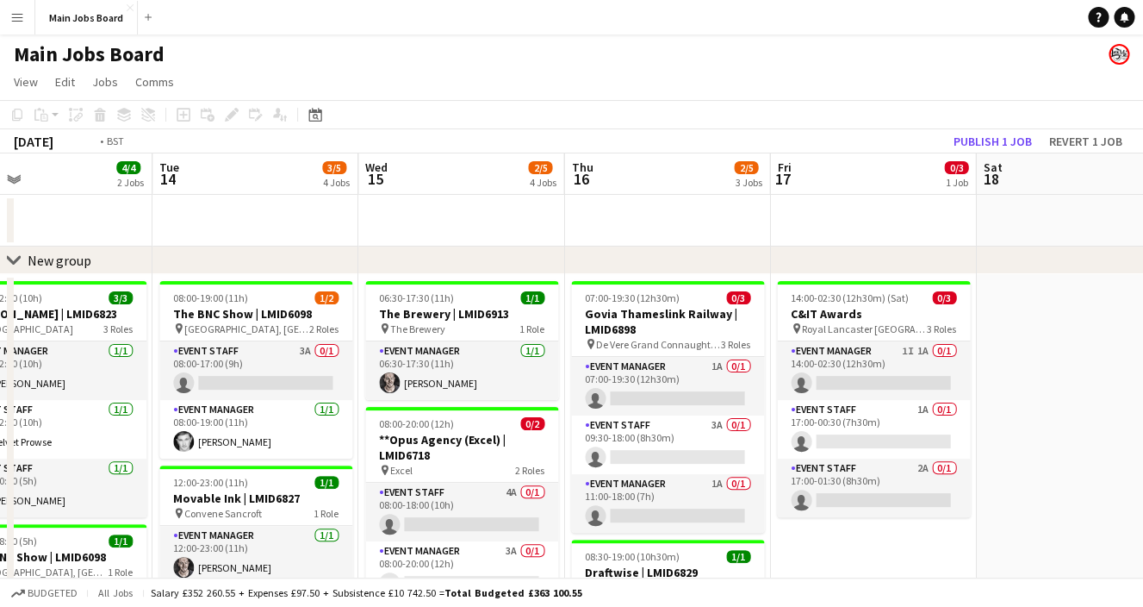
drag, startPoint x: 588, startPoint y: 226, endPoint x: 334, endPoint y: 258, distance: 256.1
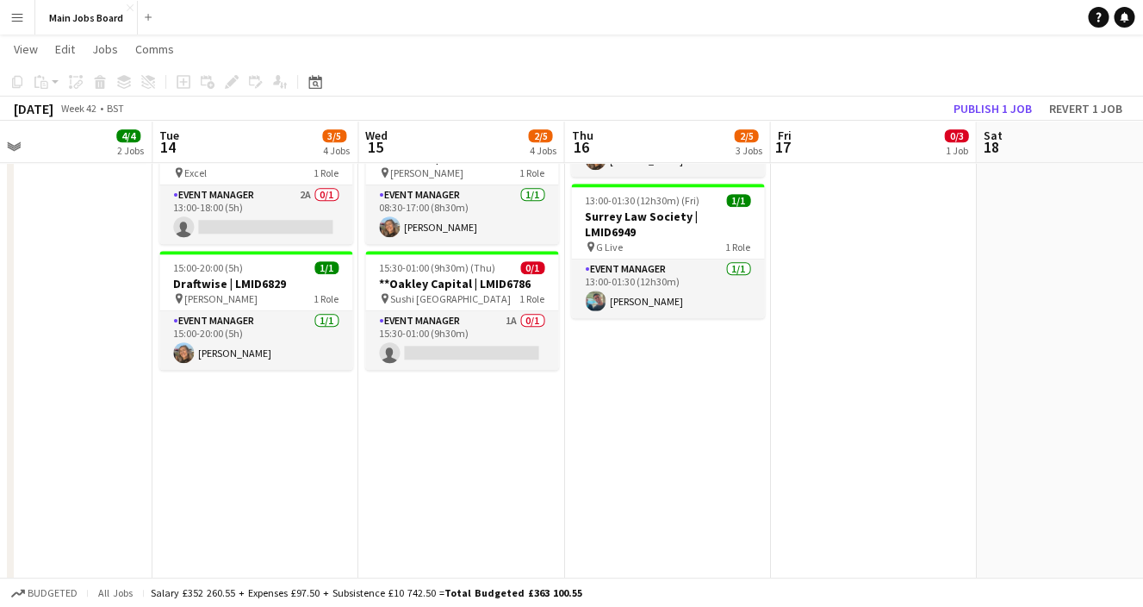
scroll to position [481, 0]
